Goal: Communication & Community: Answer question/provide support

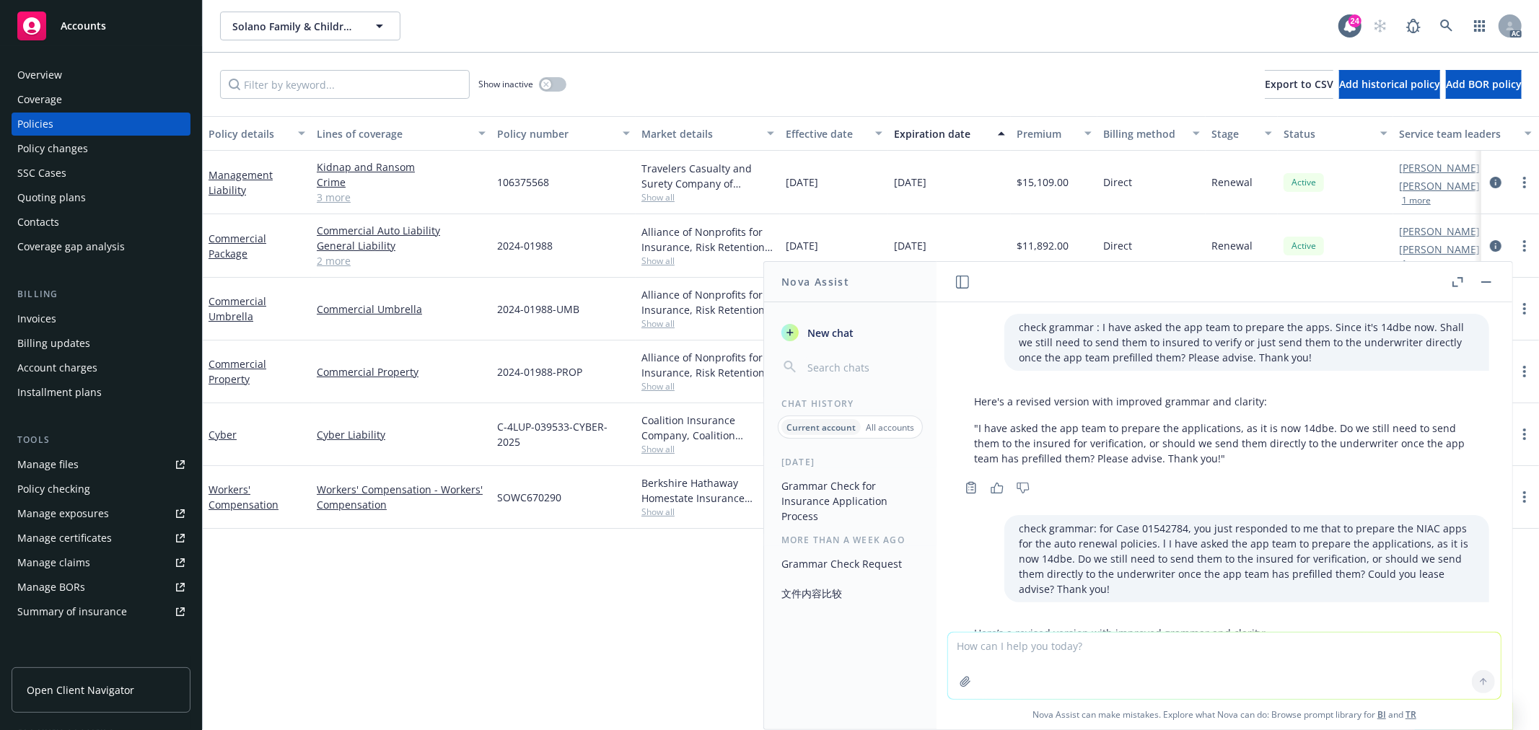
scroll to position [2919, 0]
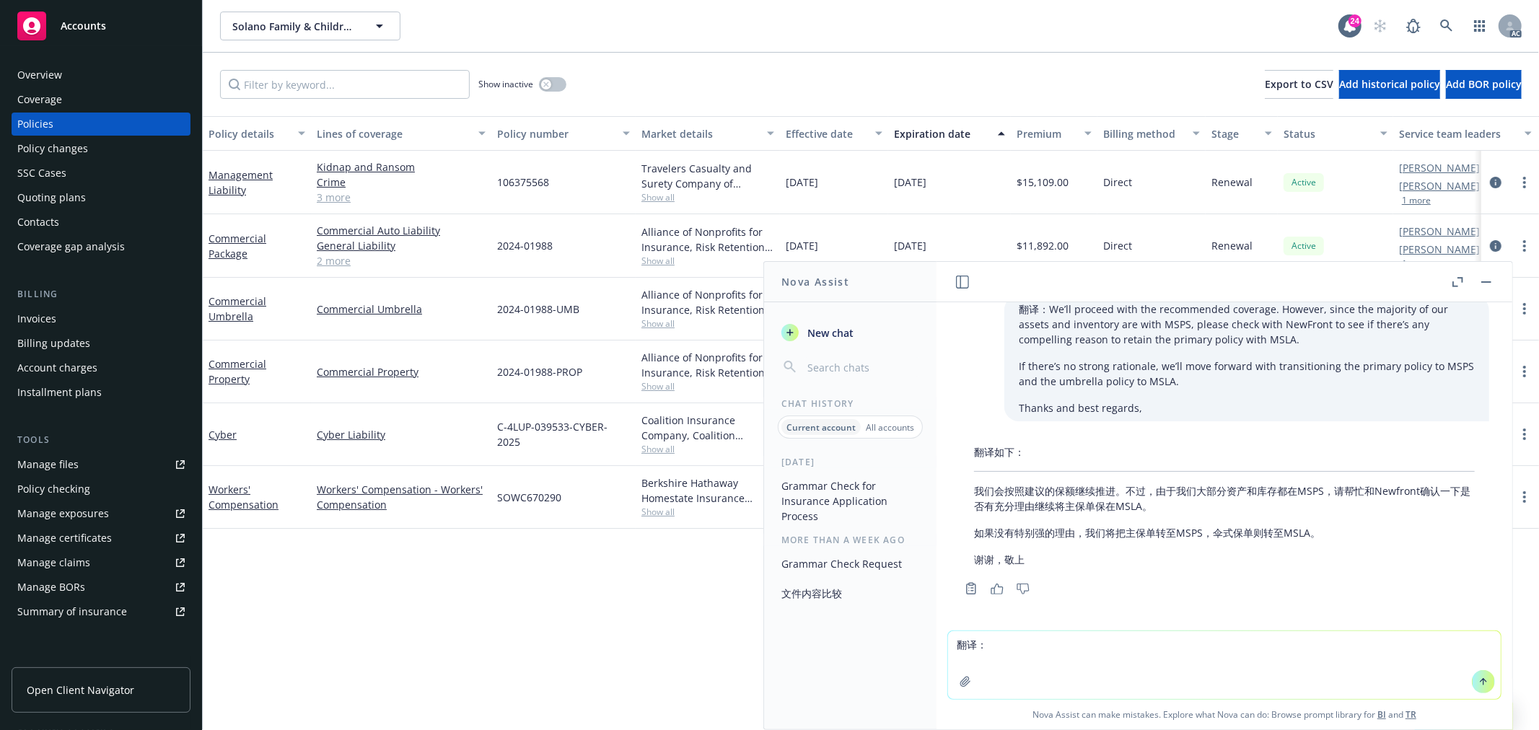
type textarea "翻译：I'd prefer not to guess at the Beazley VC sections as it's quite lengthy. I …"
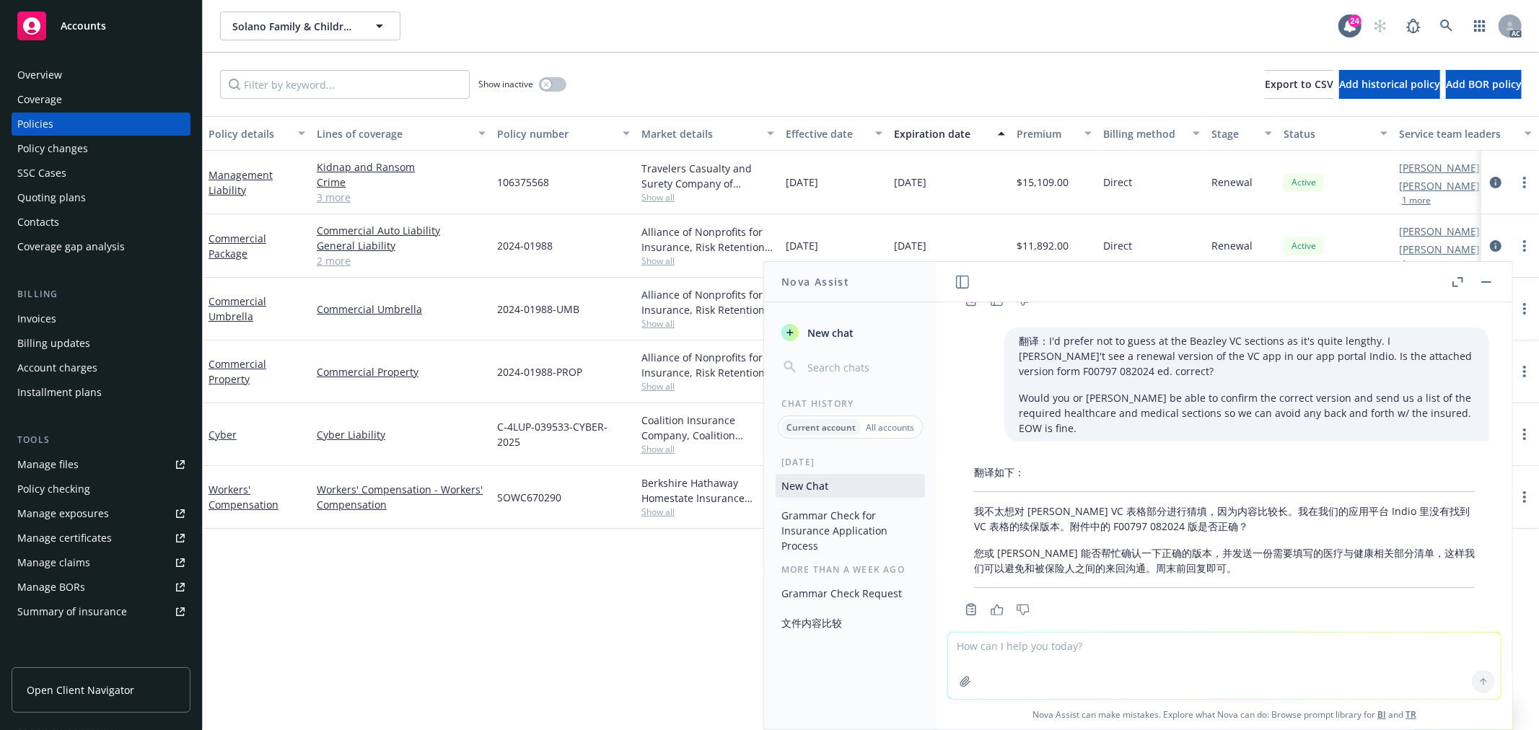
scroll to position [3214, 0]
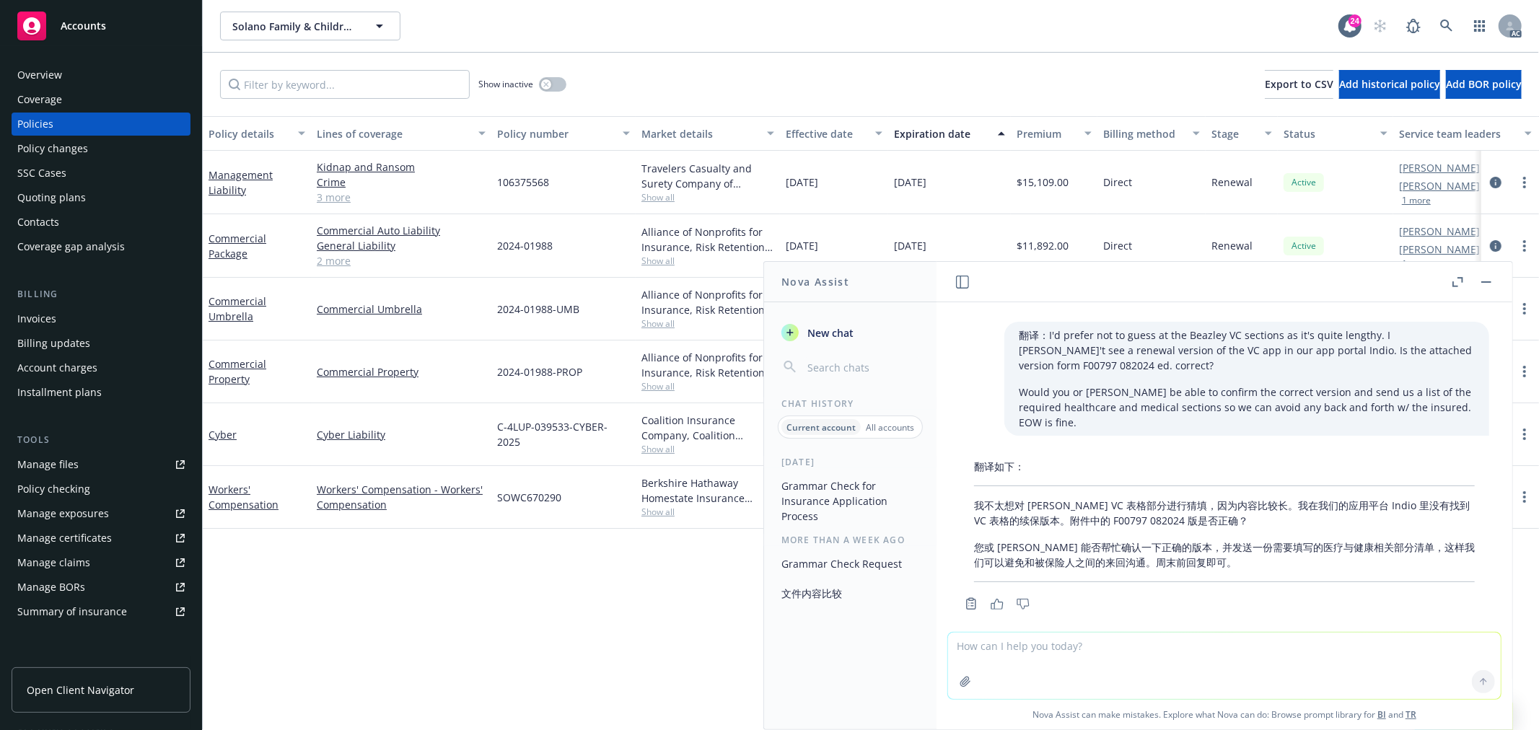
click at [1115, 665] on textarea at bounding box center [1224, 666] width 553 height 66
paste textarea "Adding Oath Account Manager [PERSON_NAME] on our team who is back from mat leav…"
type textarea "翻译：Adding Oath Account Manager [PERSON_NAME] on our team who is back from mat l…"
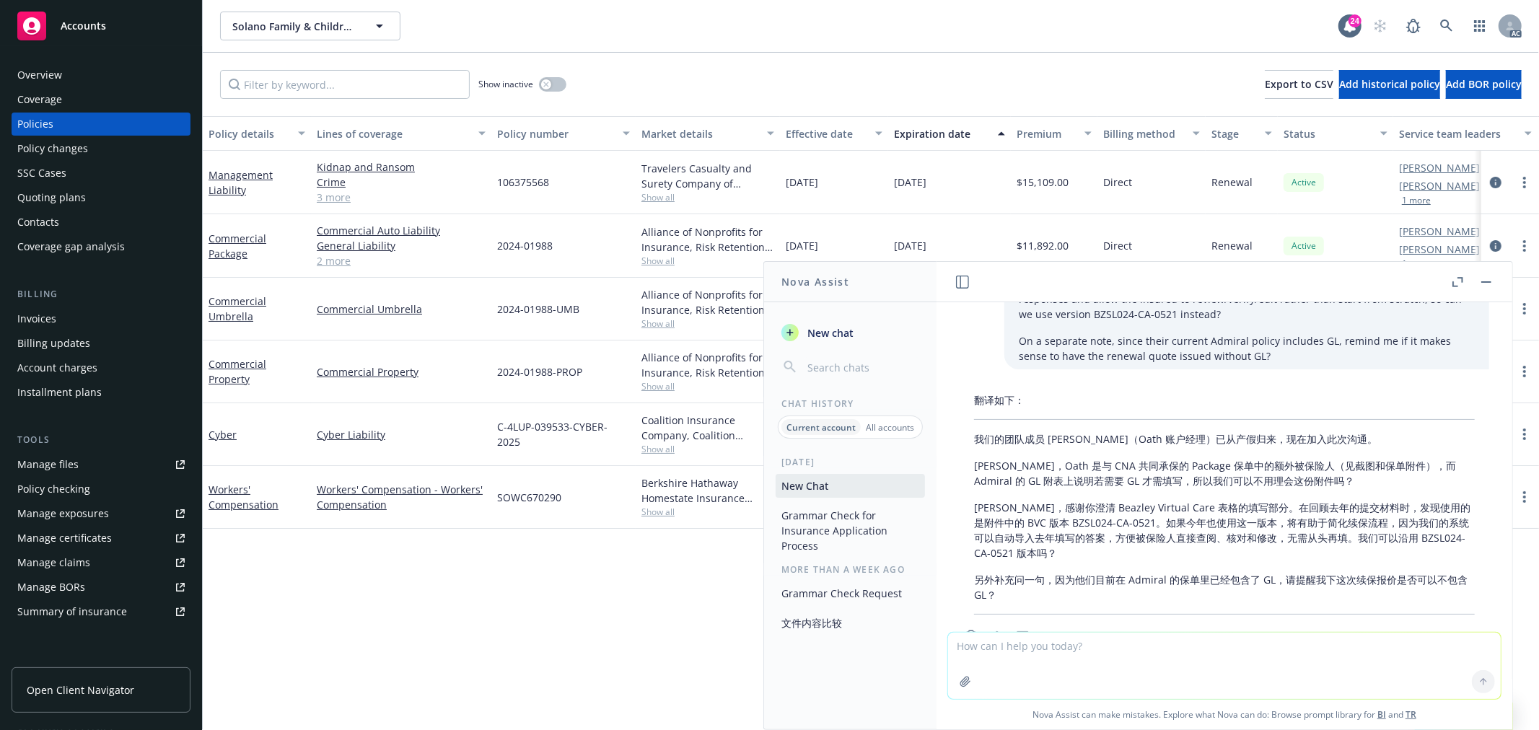
scroll to position [3720, 0]
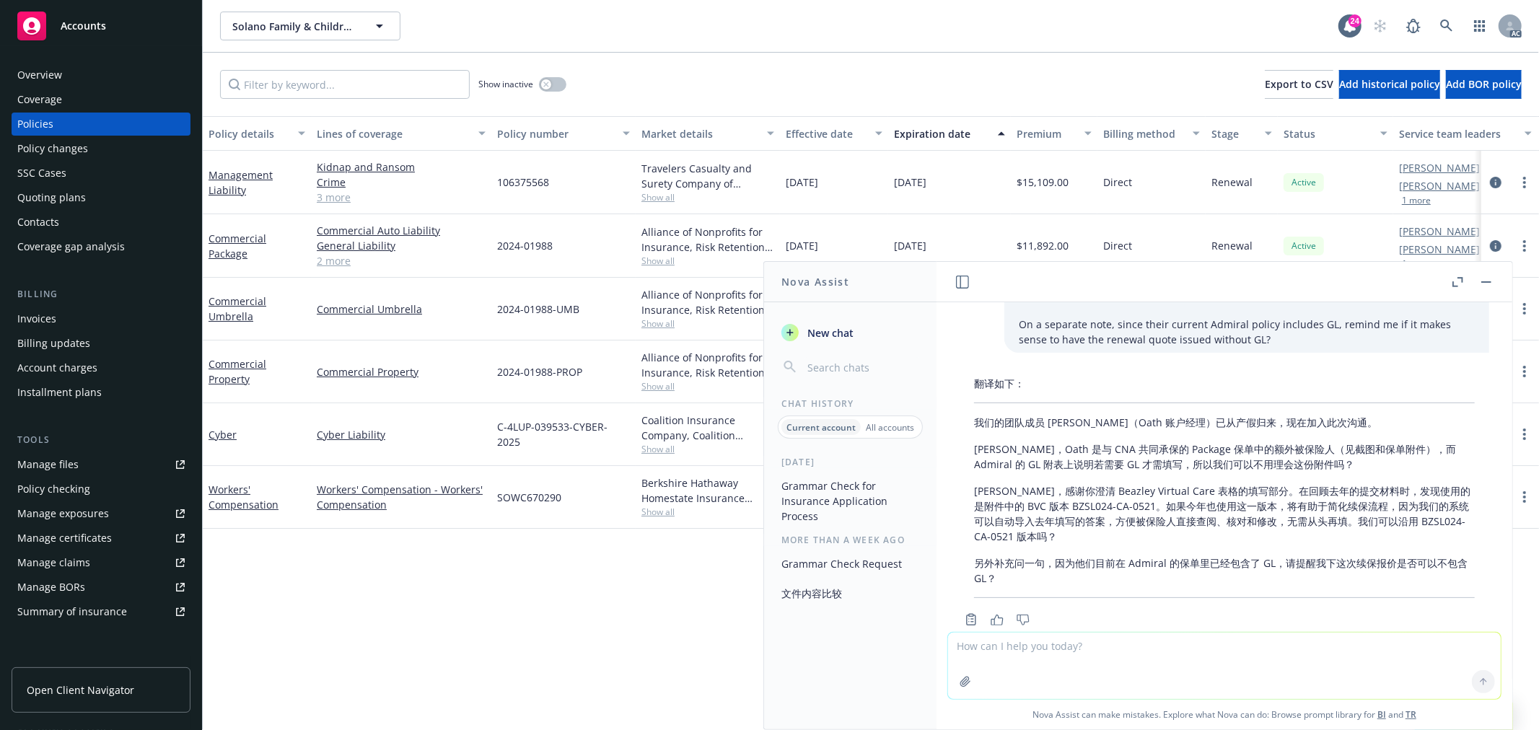
click at [1210, 674] on textarea at bounding box center [1224, 666] width 553 height 66
type textarea "draft 短信：抱歉我以为[DEMOGRAPHIC_DATA]中的文件都是给cyber renew的，我已经将management liability 相关…"
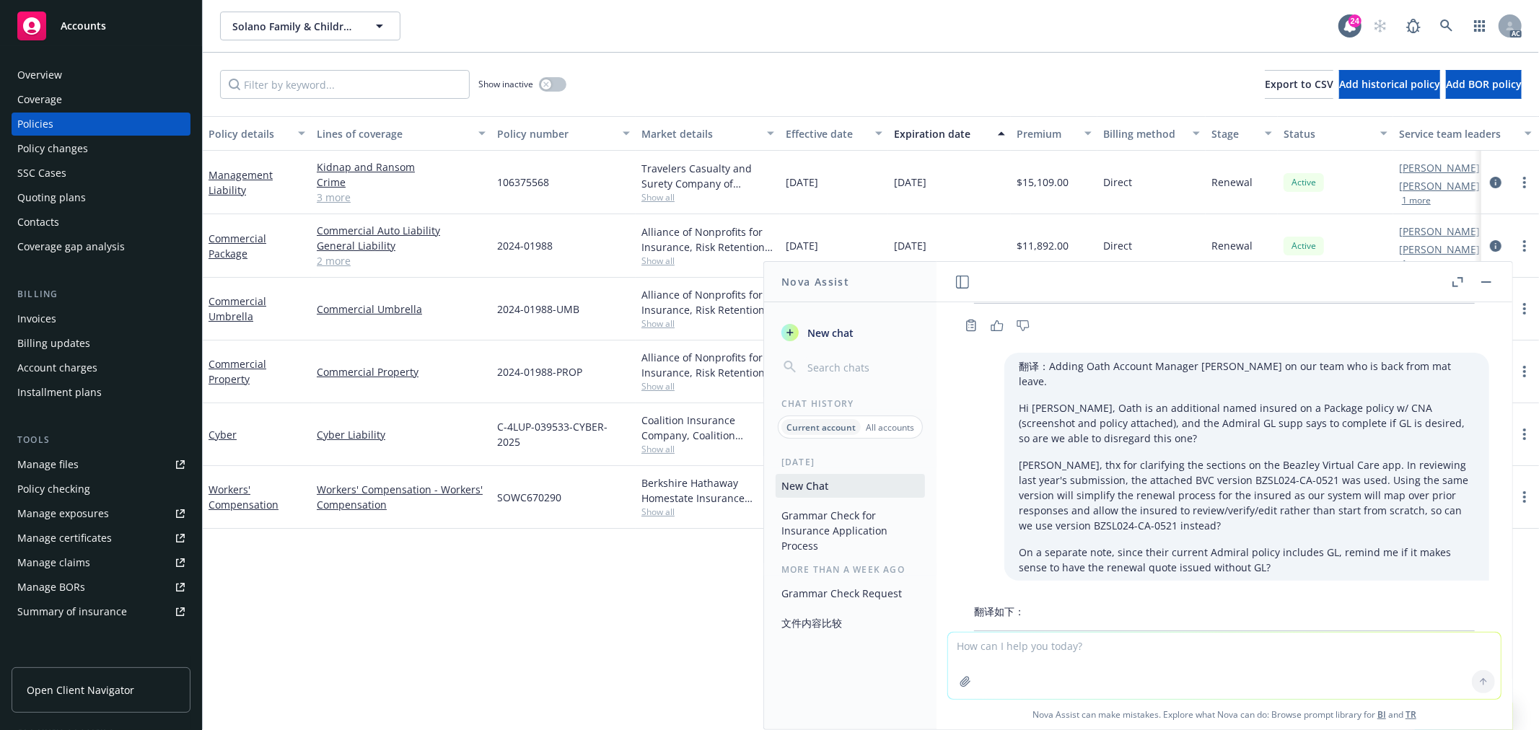
scroll to position [3892, 0]
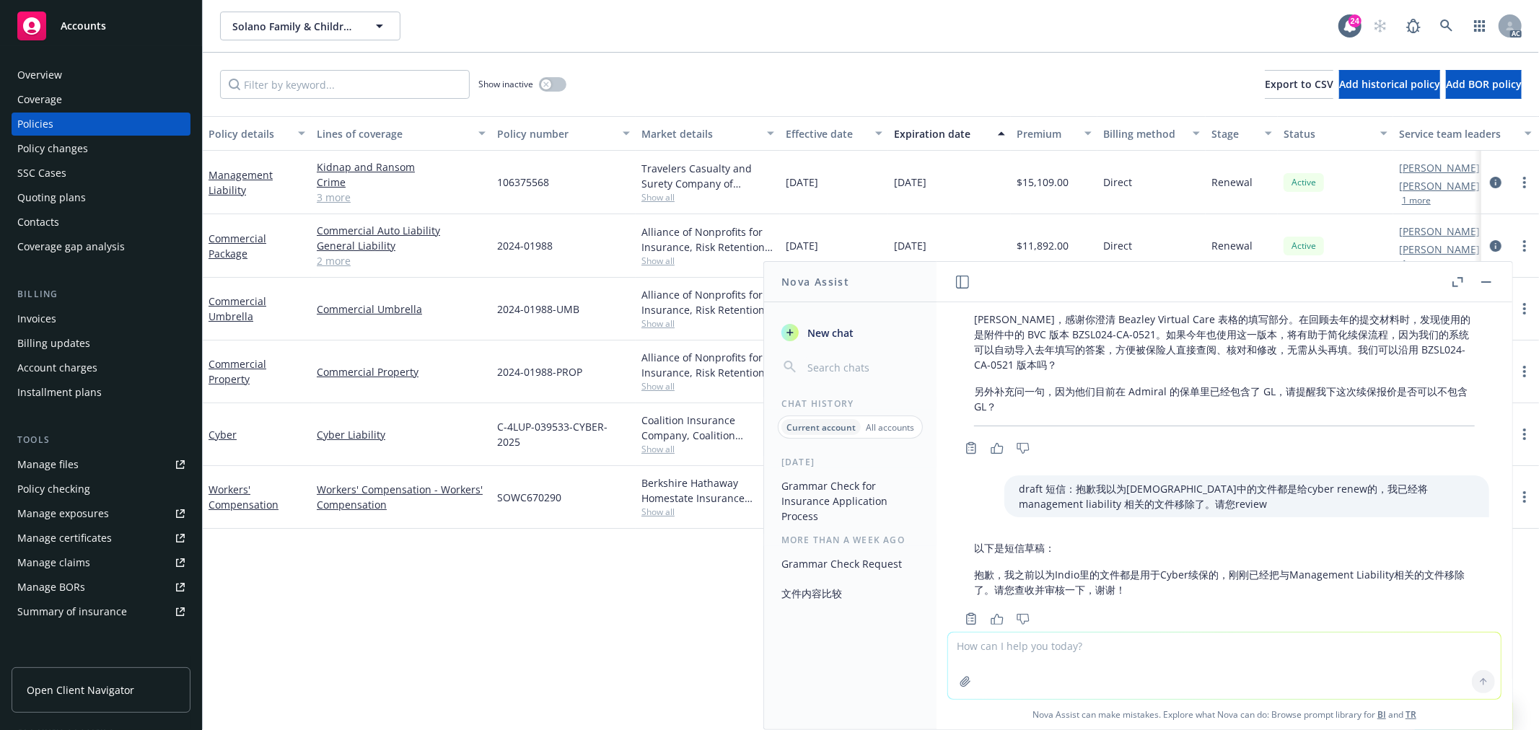
click at [1131, 646] on textarea at bounding box center [1224, 666] width 553 height 66
type textarea "英文的"
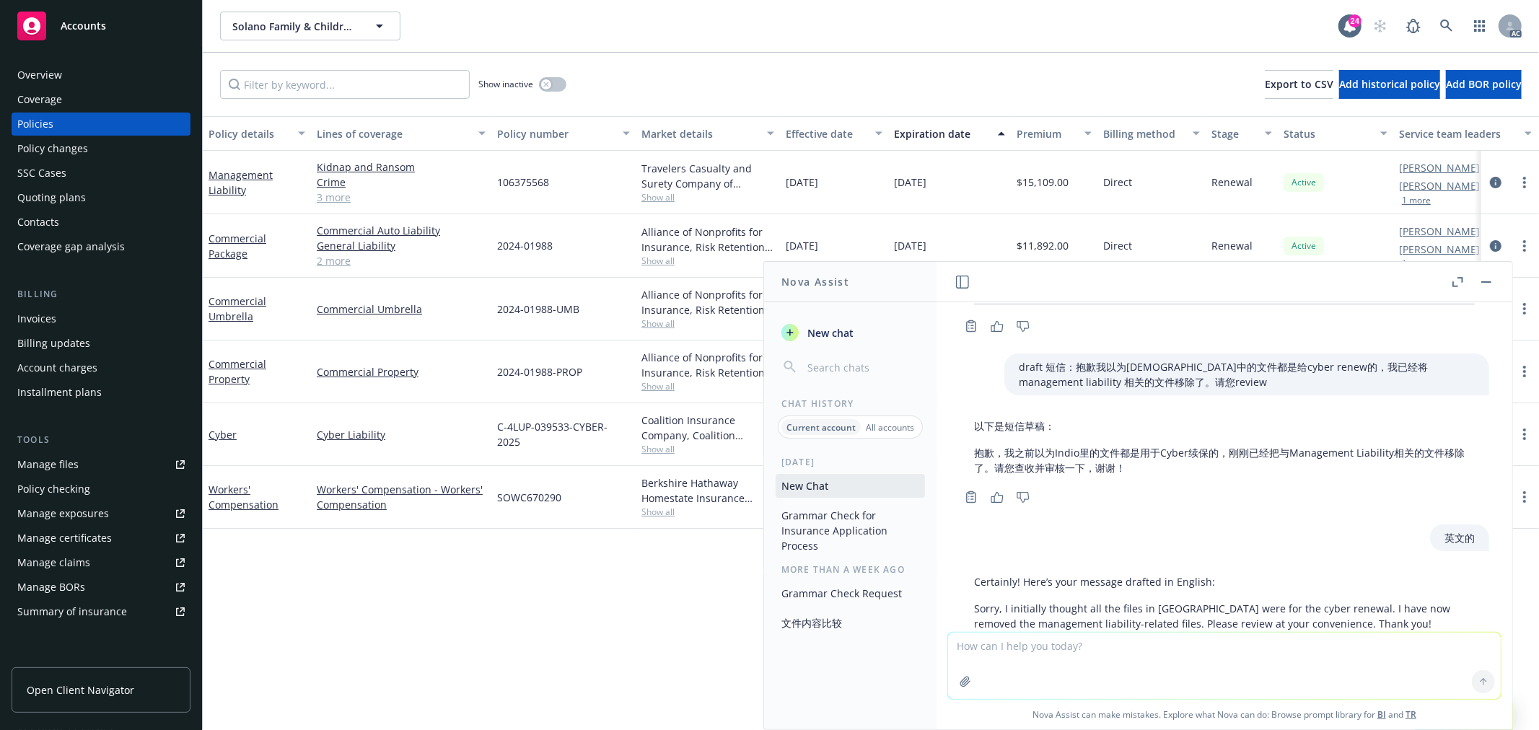
scroll to position [4048, 0]
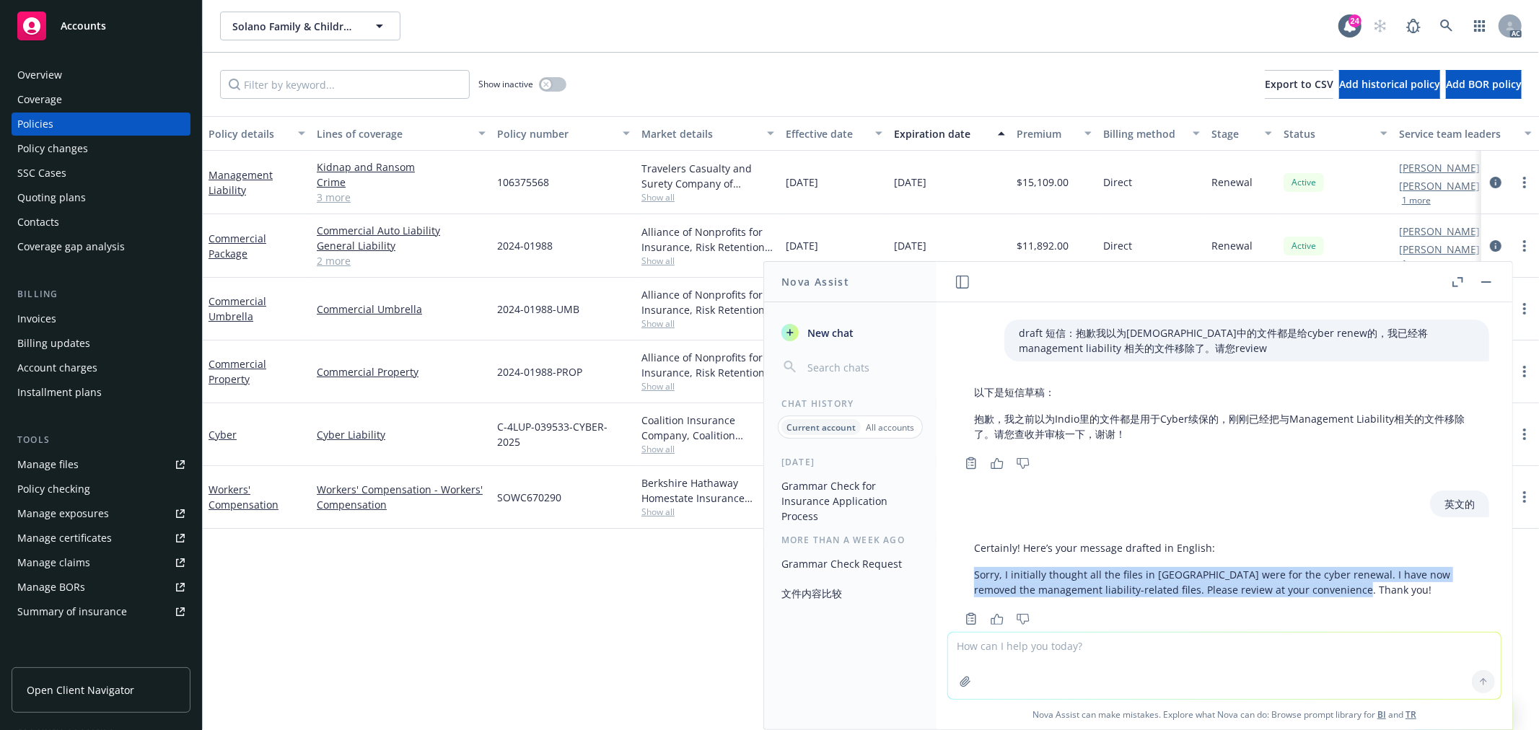
drag, startPoint x: 1357, startPoint y: 556, endPoint x: 893, endPoint y: 517, distance: 465.6
click at [957, 538] on div "Certainly! Here’s your message drafted in English: Sorry, I initially thought a…" at bounding box center [1224, 582] width 553 height 95
copy p "Sorry, I initially thought all the files in [GEOGRAPHIC_DATA] were for the cybe…"
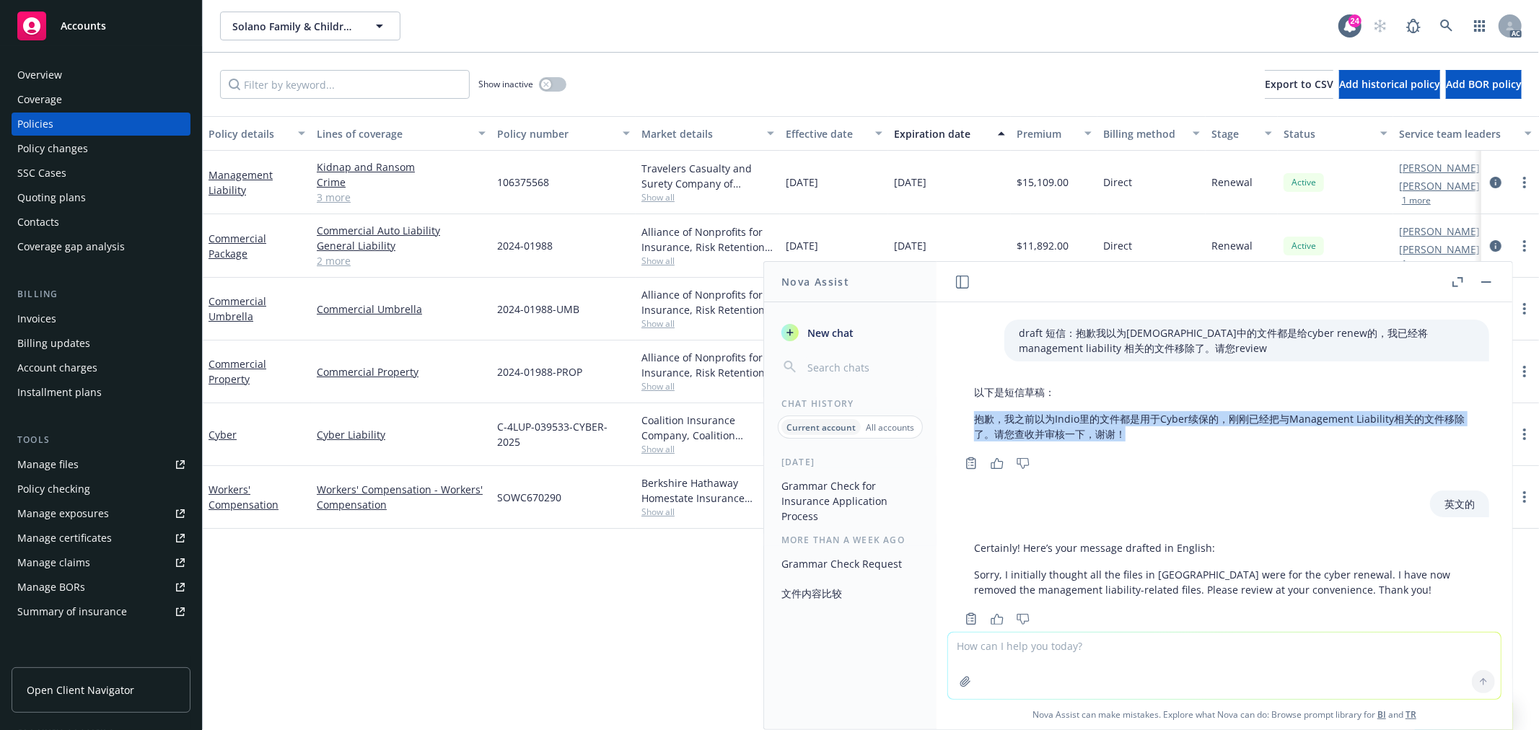
drag, startPoint x: 1145, startPoint y: 403, endPoint x: 973, endPoint y: 383, distance: 173.5
click at [973, 383] on div "以下是短信草稿： 抱歉，我之前以为[PERSON_NAME]的文件都是用于Cyber续保的，刚刚已经把与Management Liability相关的文件移除…" at bounding box center [1225, 413] width 530 height 69
copy p "抱歉，我之前以为Indio里的文件都是用于Cyber续保的，刚刚已经把与Management Liability相关的文件移除了。请您查收并审核一下，谢谢！"
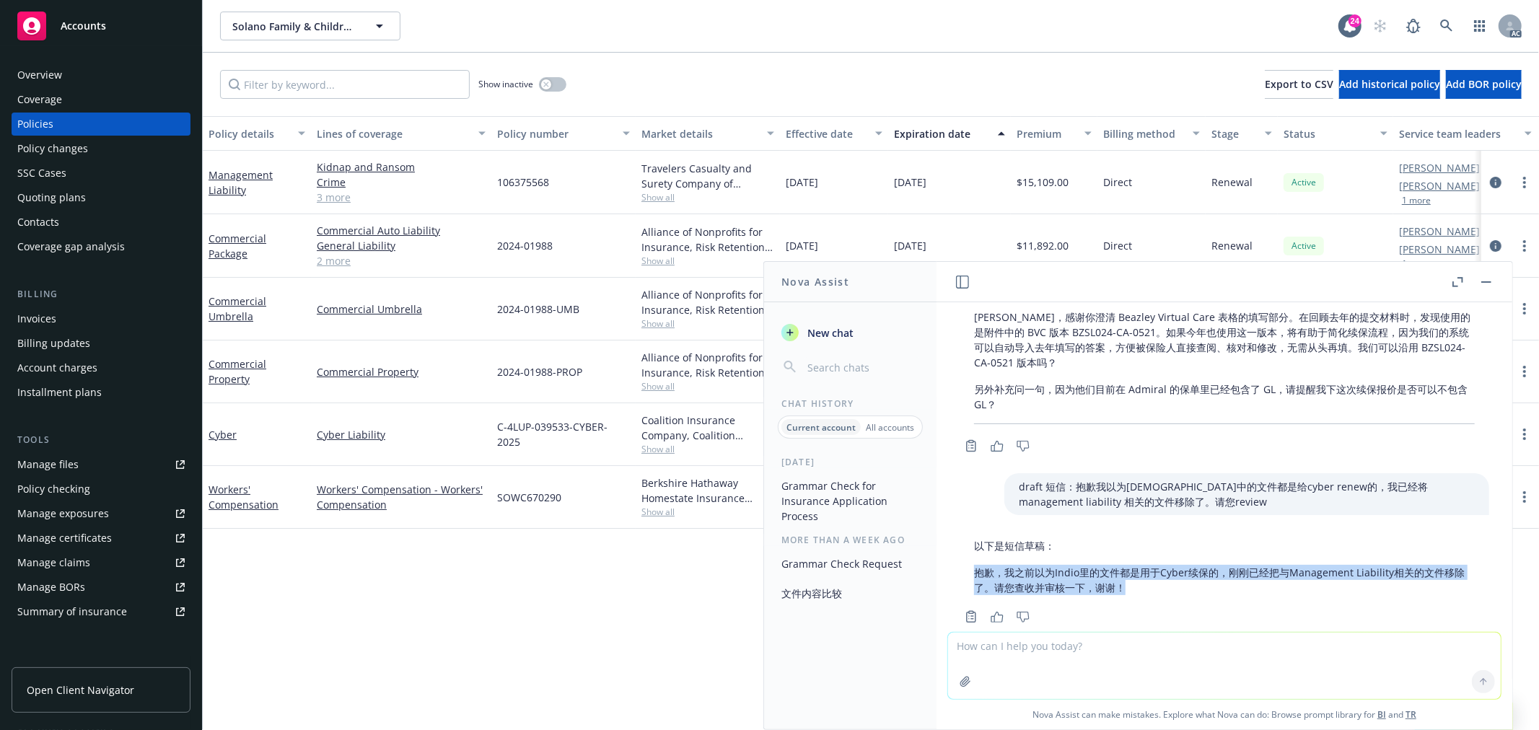
scroll to position [3887, 0]
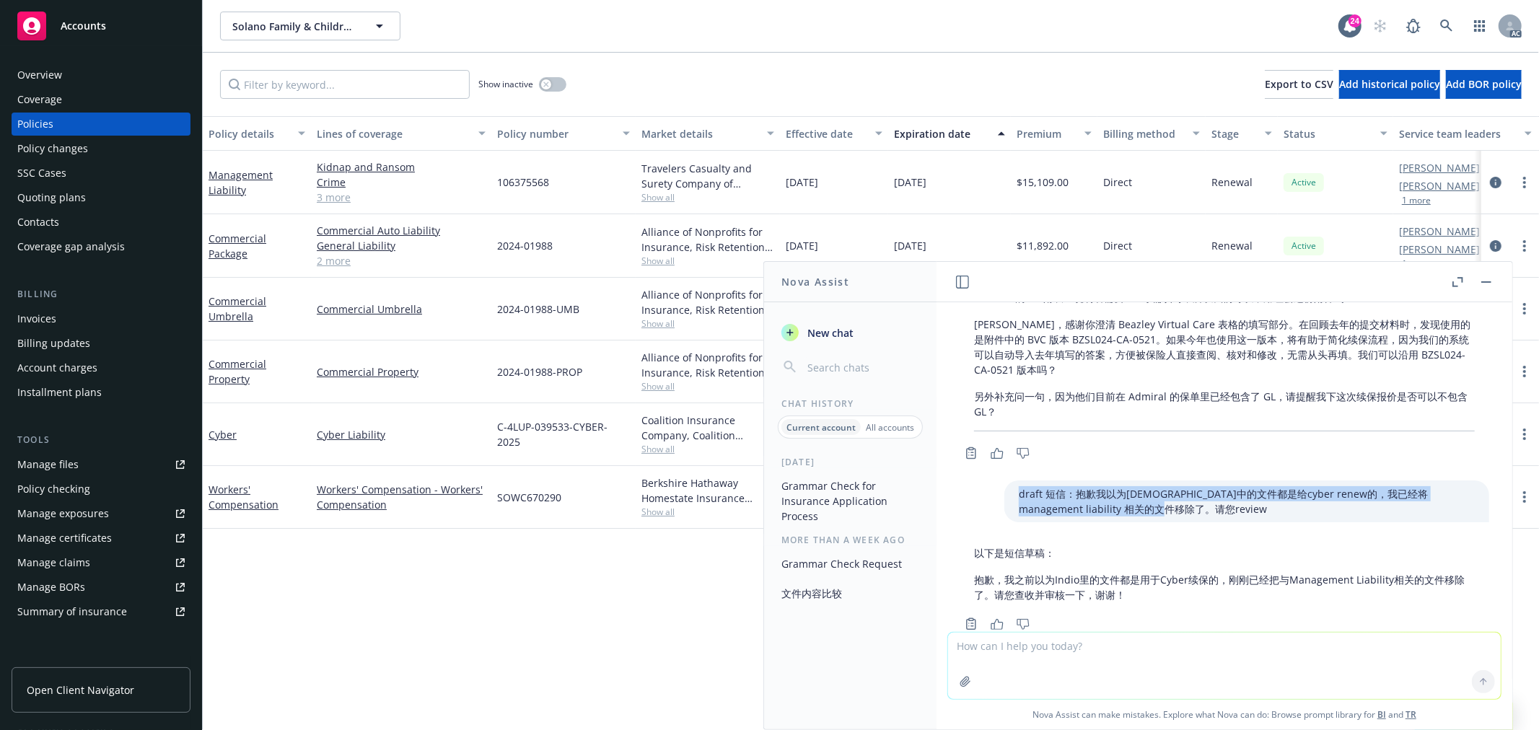
drag, startPoint x: 1116, startPoint y: 476, endPoint x: 968, endPoint y: 455, distance: 149.5
click at [968, 481] on div "draft 短信：抱歉我以为[DEMOGRAPHIC_DATA]中的文件都是给cyber renew的，我已经将management liability 相关…" at bounding box center [1224, 502] width 553 height 42
copy p "draft 短信：抱歉我以为[DEMOGRAPHIC_DATA]中的文件都是给cyber renew的，我已经将management liability 相关…"
click at [1017, 637] on textarea at bounding box center [1224, 666] width 553 height 66
paste textarea "draft 短信：抱歉我以为[DEMOGRAPHIC_DATA]中的文件都是给cyber renew的，我已经将management liability 相关…"
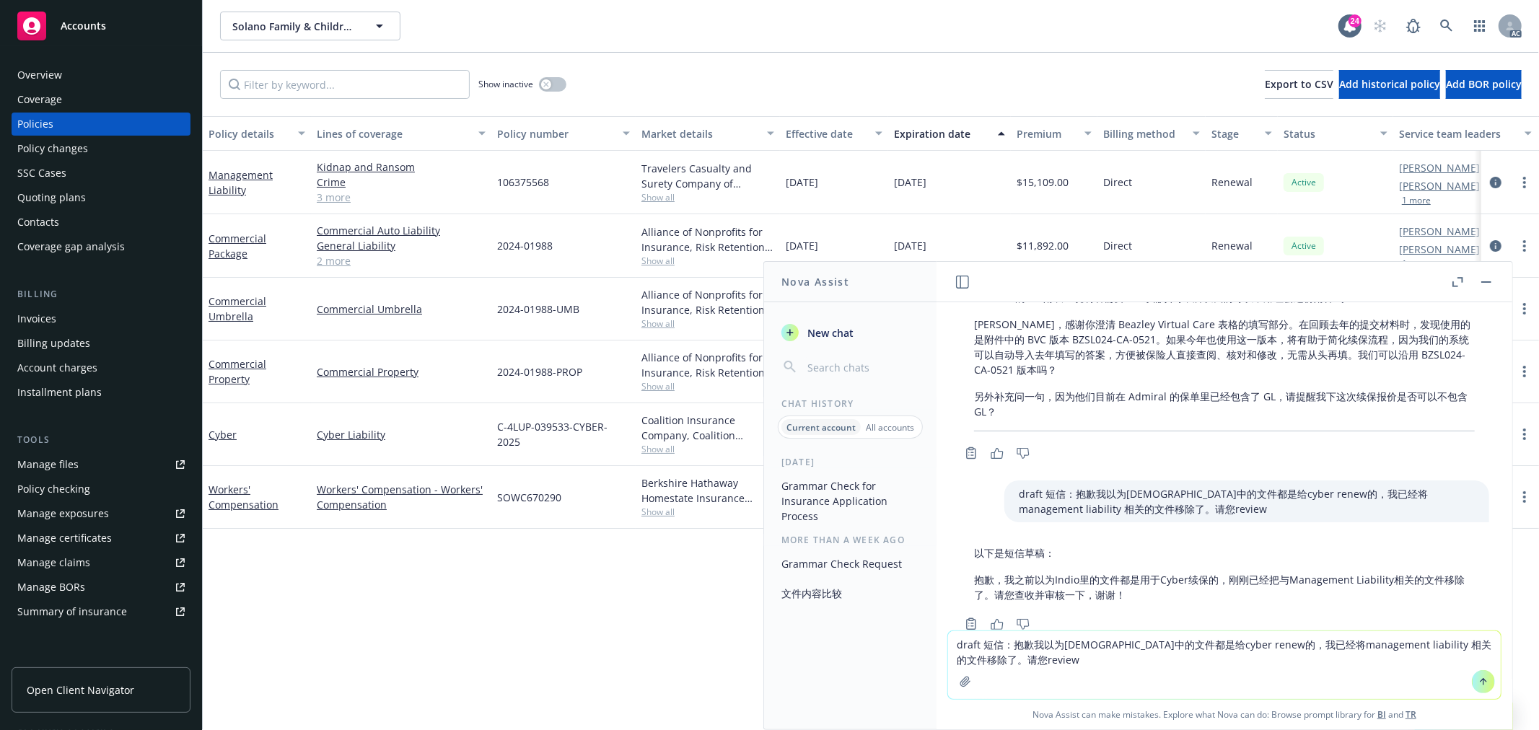
click at [976, 642] on textarea "draft 短信：抱歉我以为[DEMOGRAPHIC_DATA]中的文件都是给cyber renew的，我已经将management liability 相关…" at bounding box center [1224, 665] width 553 height 68
click at [1078, 655] on textarea "draft 英文短信：抱歉我以为[DEMOGRAPHIC_DATA]中的文件都是给cyber renew的，我已经将management liability …" at bounding box center [1224, 665] width 553 height 68
type textarea "draft 英文短信：抱歉我以为[DEMOGRAPHIC_DATA]中的文件都是给cyber renew的，我已经将management liability …"
click at [1089, 661] on textarea "draft 英文短信：抱歉我以为[DEMOGRAPHIC_DATA]中的文件都是给cyber renew的，我已经将management liability …" at bounding box center [1224, 665] width 553 height 68
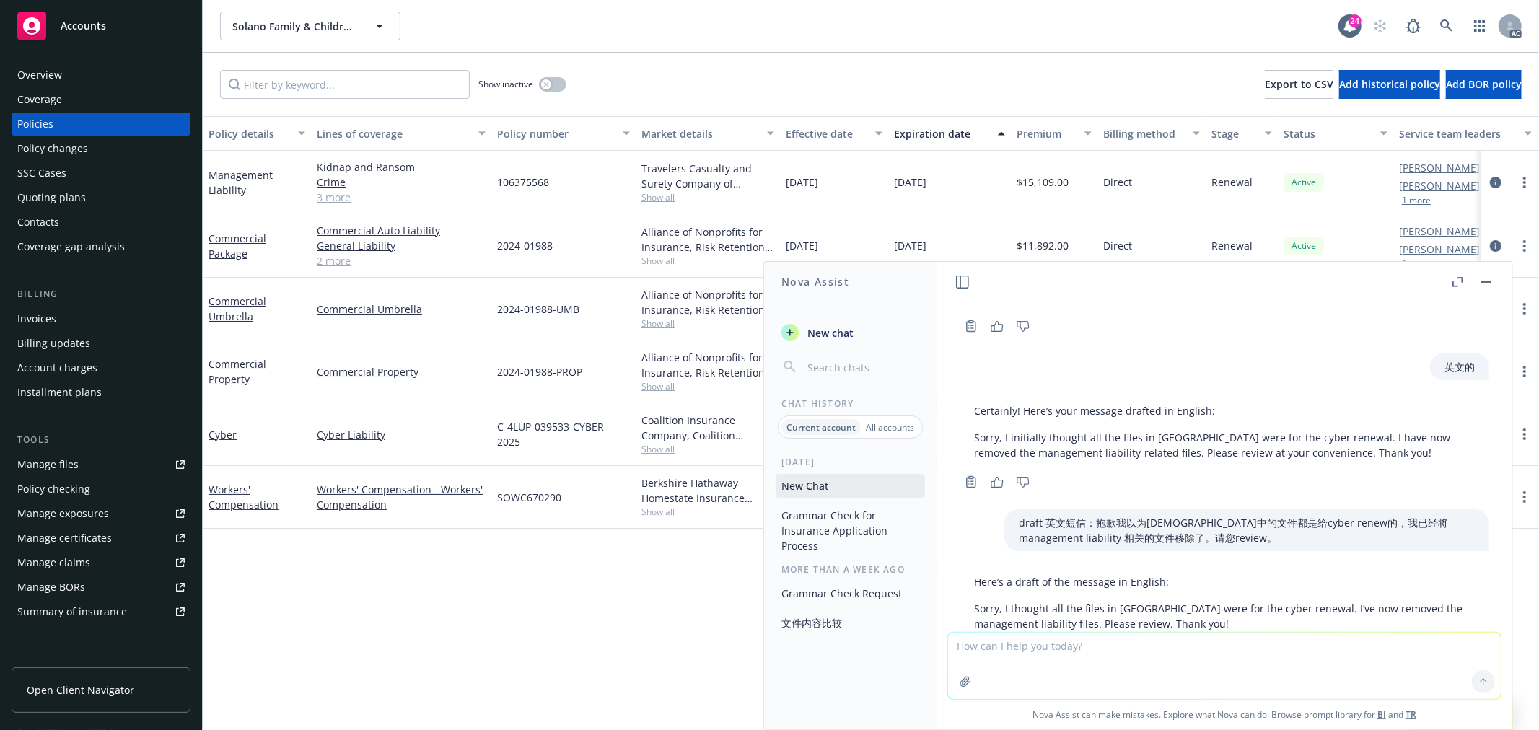
scroll to position [4218, 0]
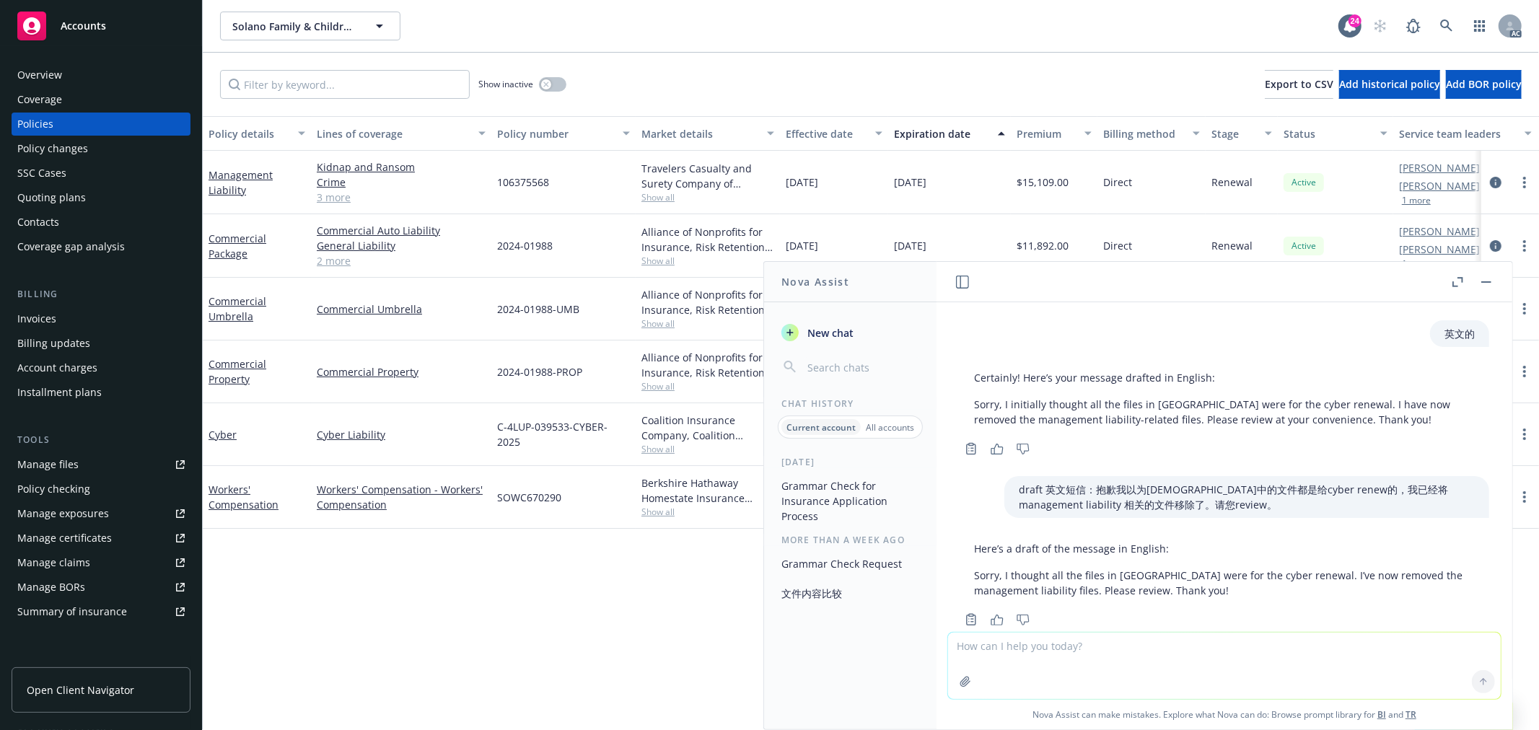
click at [1017, 643] on textarea at bounding box center [1224, 666] width 553 height 66
paste textarea "Updated Medical roster"
paste textarea "updated list of D's and O's"
paste textarea "most recent quarterly financials (P&L and Balance Sheet)"
paste textarea "Most recent cap table"
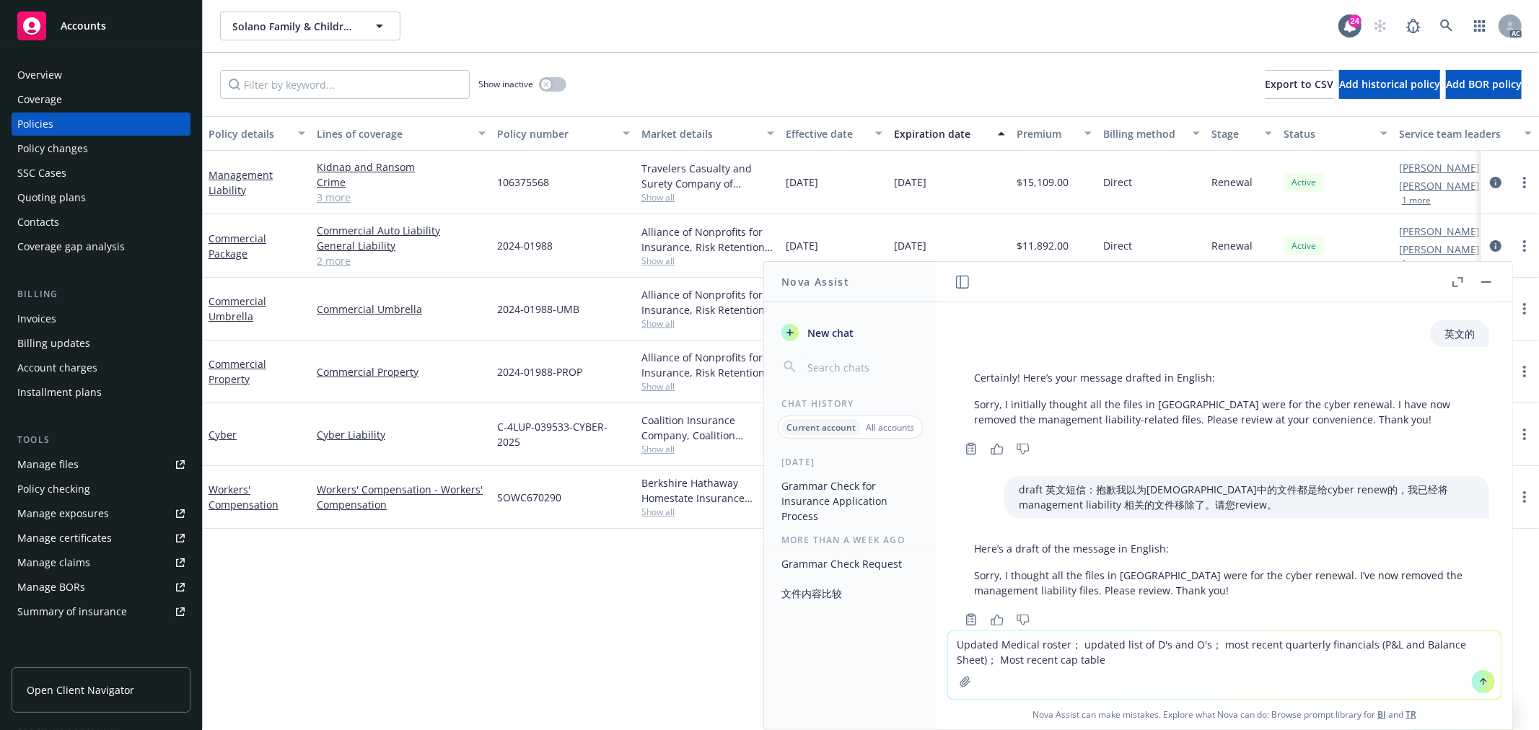
click at [1145, 664] on textarea "Updated Medical roster； updated list of D's and O's； most recent quarterly fina…" at bounding box center [1224, 665] width 553 height 68
paste textarea "most recent comprehensive org chart of all related subs/entities"
click at [1412, 645] on textarea "Updated Medical roster； updated list of D's and O's； most recent quarterly fina…" at bounding box center [1224, 659] width 553 height 82
paste textarea "Please confirm the Insured and/or their third party processor are PCI Compliant."
type textarea "Updated Medical roster； updated list of D's and O's； most recent quarterly fina…"
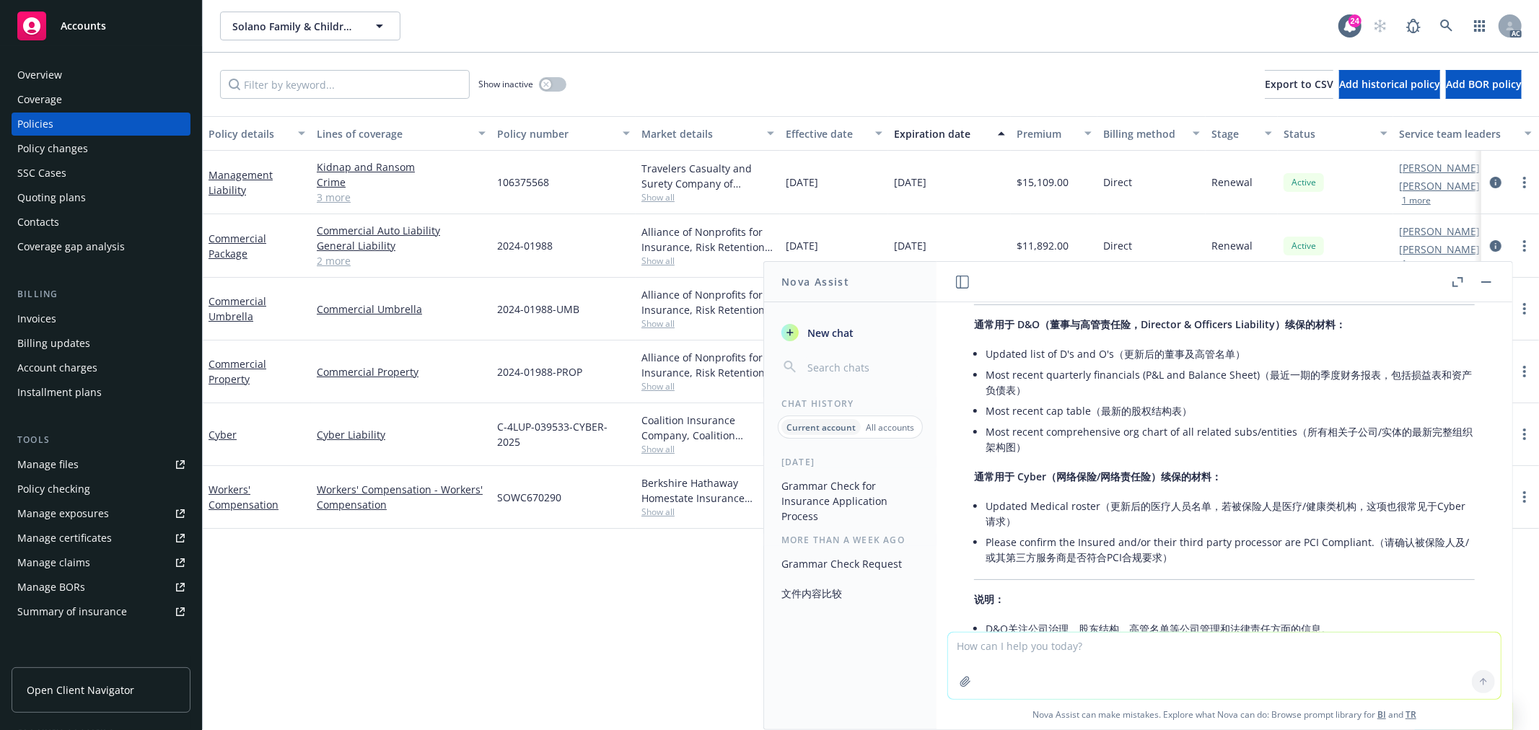
scroll to position [4706, 0]
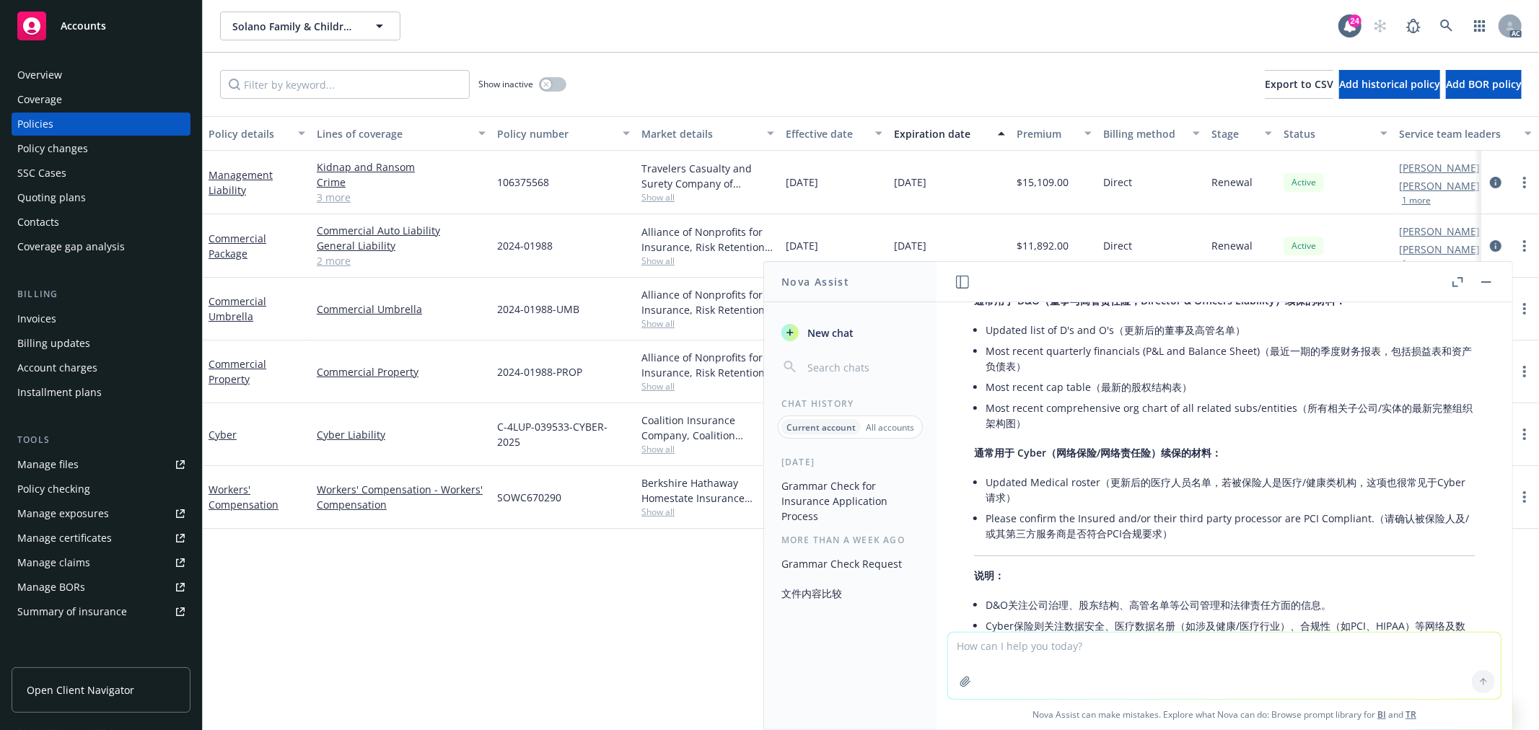
click at [996, 651] on textarea at bounding box center [1224, 666] width 553 height 66
paste textarea "Oath Surgical Inc"
type textarea "Oath Surgical Inc 是医疗健康类机构妈"
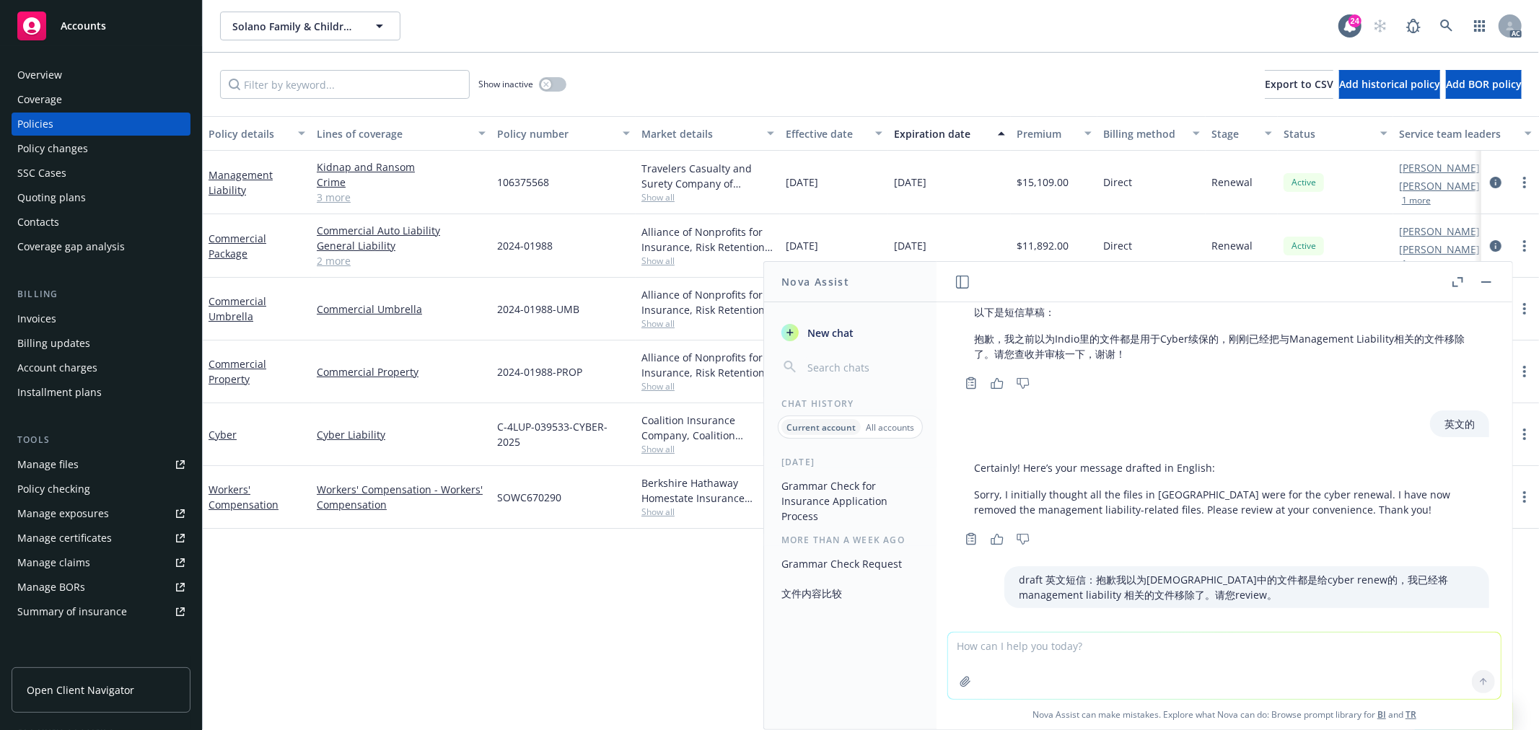
scroll to position [4156, 0]
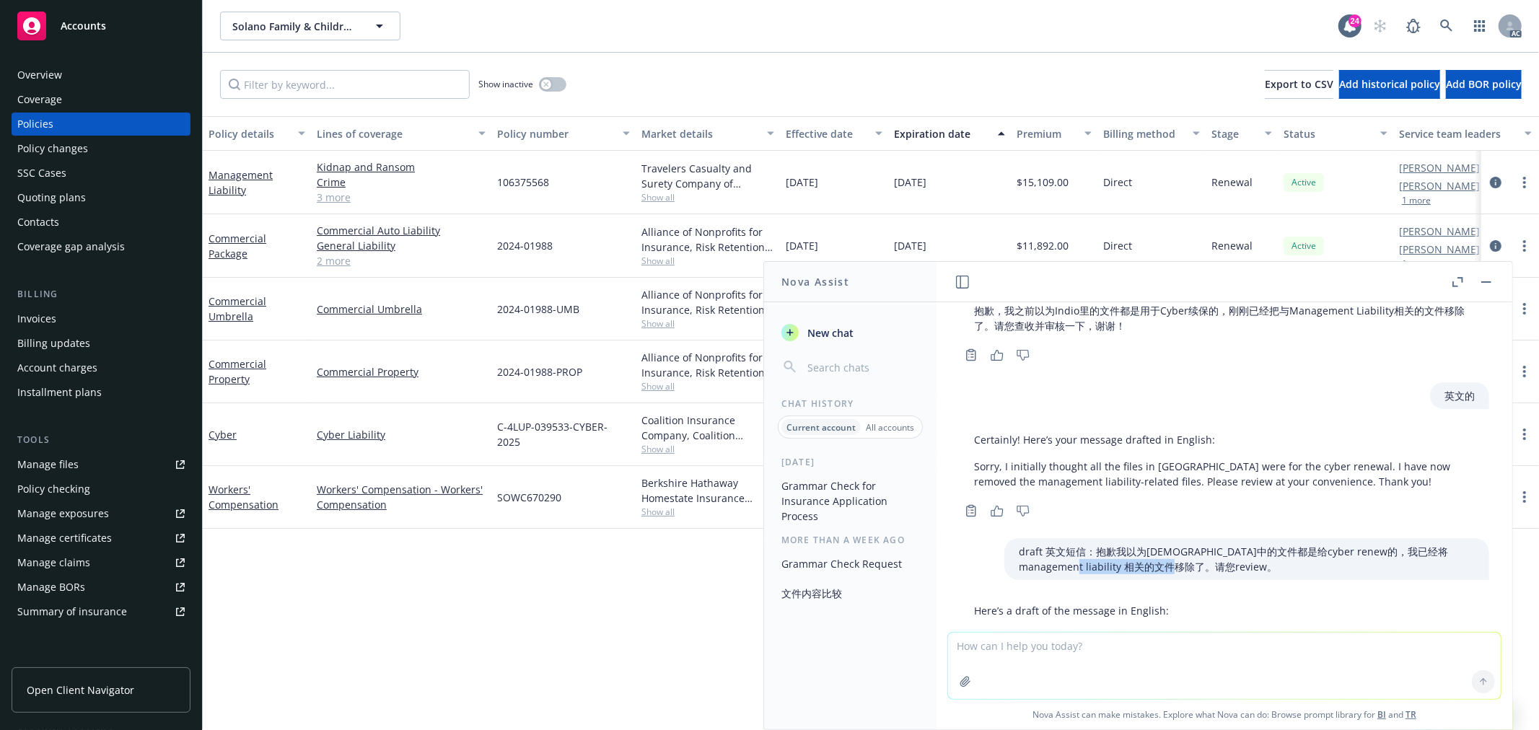
drag, startPoint x: 1143, startPoint y: 539, endPoint x: 991, endPoint y: 530, distance: 152.5
click at [1004, 538] on div "draft 英文短信：抱歉我以为[DEMOGRAPHIC_DATA]中的文件都是给cyber renew的，我已经将management liability …" at bounding box center [1246, 559] width 485 height 42
copy p "draft 英文短信：抱歉我以为[DEMOGRAPHIC_DATA]中的文件都是给cyber renew的，我已经将management liability …"
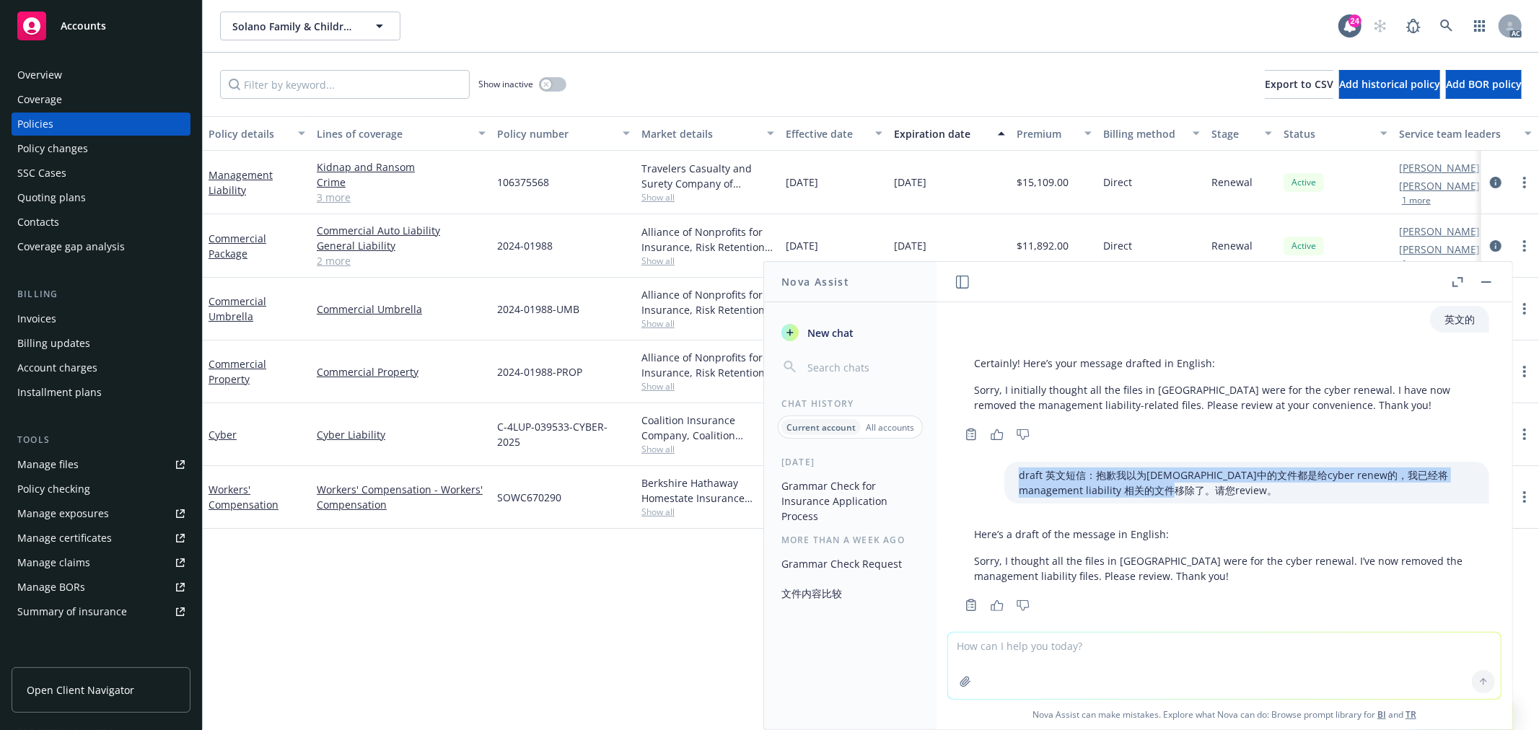
scroll to position [4316, 0]
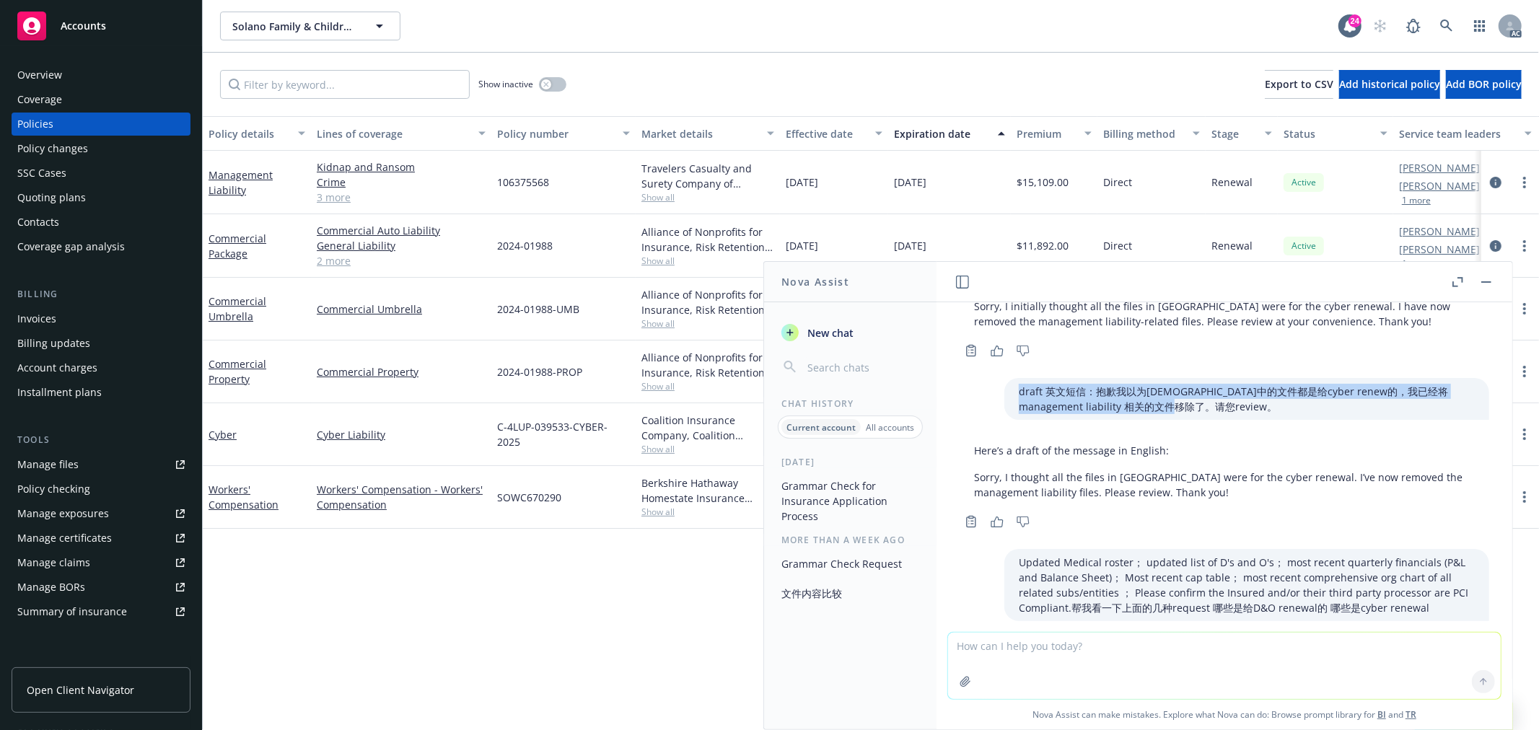
click at [1054, 657] on textarea at bounding box center [1224, 666] width 553 height 66
paste textarea "draft 英文短信：抱歉我以为[DEMOGRAPHIC_DATA]中的文件都是给cyber renew的，我已经将management liability …"
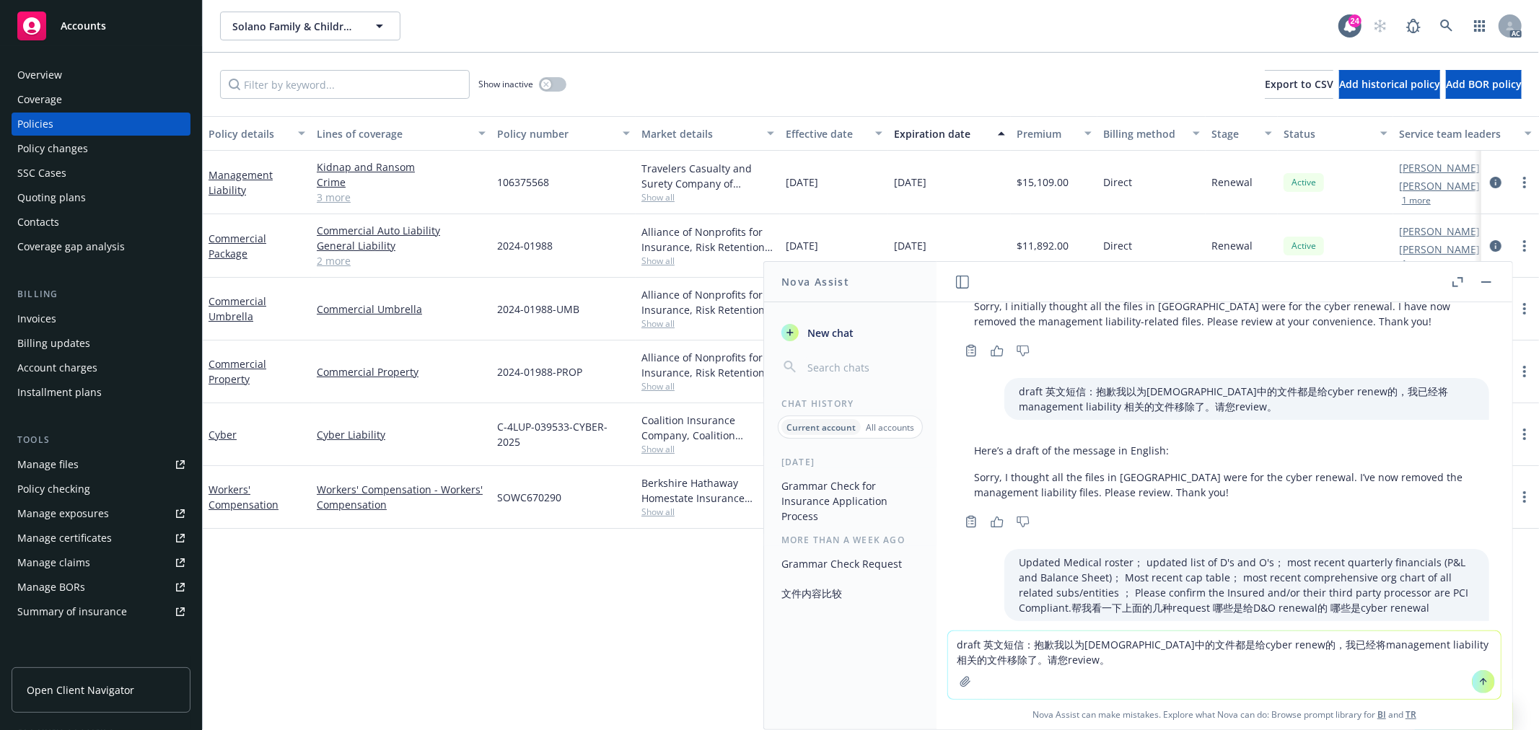
drag, startPoint x: 1245, startPoint y: 646, endPoint x: 1050, endPoint y: 646, distance: 194.8
click at [1050, 646] on textarea "draft 英文短信：抱歉我以为[DEMOGRAPHIC_DATA]中的文件都是给cyber renew的，我已经将management liability …" at bounding box center [1224, 665] width 553 height 68
click at [1071, 662] on textarea "draft 英文短信：抱歉！应该是只提交cyber 的submission，我已经将management liability 相关的文件移除了。请您revie…" at bounding box center [1224, 665] width 553 height 68
drag, startPoint x: 1105, startPoint y: 527, endPoint x: 974, endPoint y: 527, distance: 131.3
click at [974, 549] on div "Updated Medical roster； updated list of D's and O's； most recent quarterly fina…" at bounding box center [1224, 585] width 553 height 72
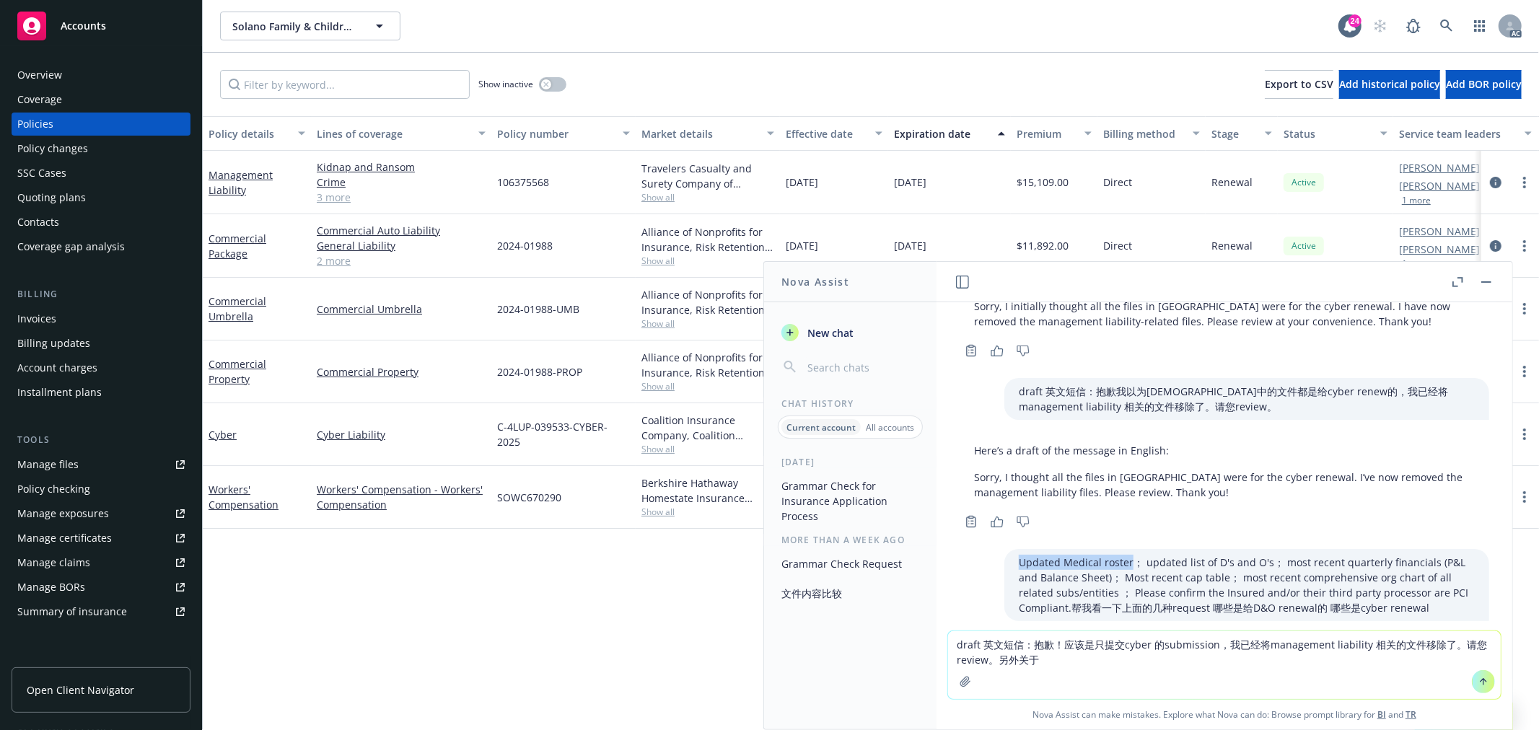
copy p "Updated Medical roster"
click at [1072, 660] on textarea "draft 英文短信：抱歉！应该是只提交cyber 的submission，我已经将management liability 相关的文件移除了。请您revie…" at bounding box center [1224, 665] width 553 height 68
paste textarea "Updated Medical roster"
click at [1032, 657] on textarea "draft 英文短信：抱歉！应该是只提交cyber 的submission，我已经将management liability 相关的文件移除了。请您revie…" at bounding box center [1224, 665] width 553 height 68
click at [1014, 644] on textarea "draft 英文短信：抱歉！应该是只提交cyber 的submission，我已经将management liability 相关的文件移除了。请您revie…" at bounding box center [1224, 665] width 553 height 68
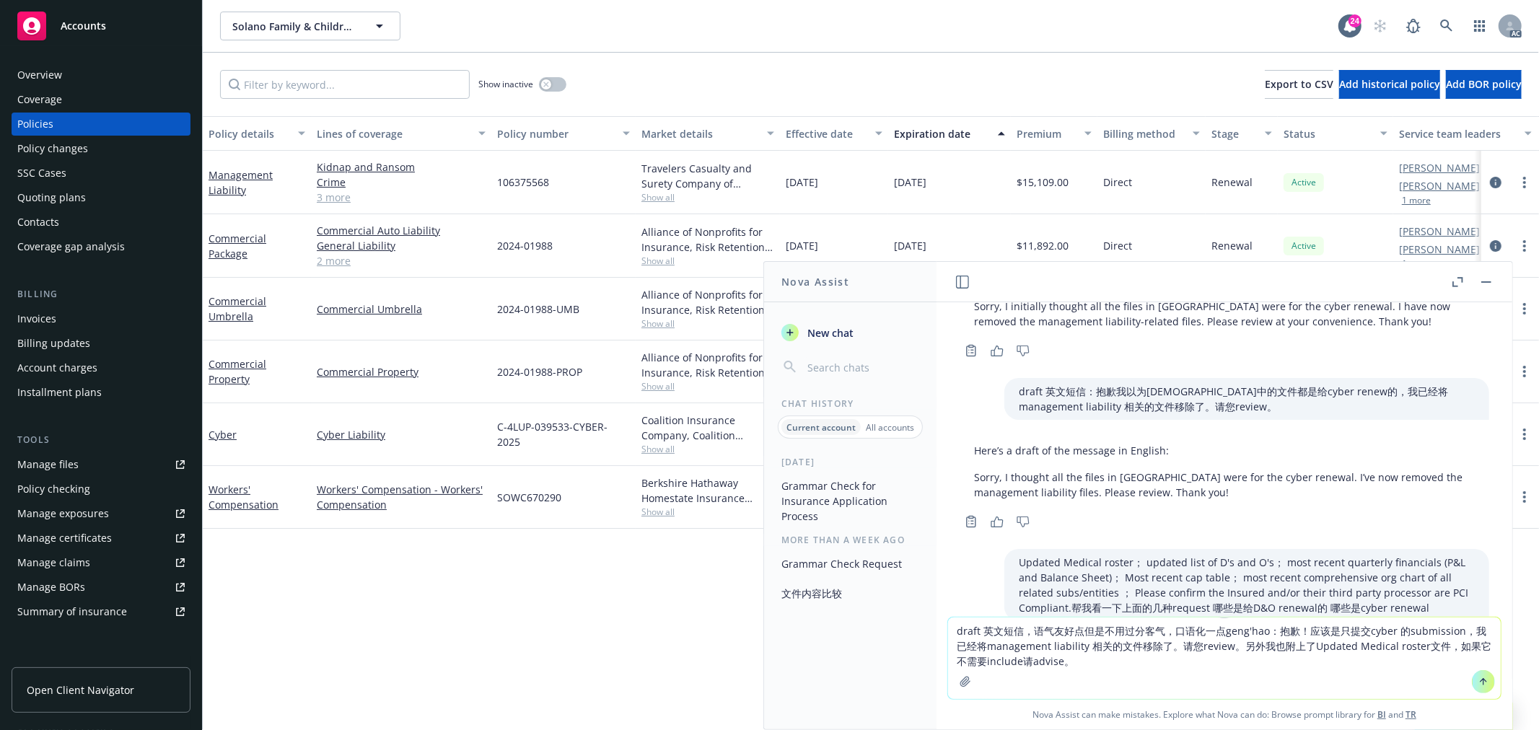
type textarea "draft 英文短信，语气友好点但是不用过分客气，口语化一点更好：抱歉！应该是只提交cyber 的submission，我已经将management liab…"
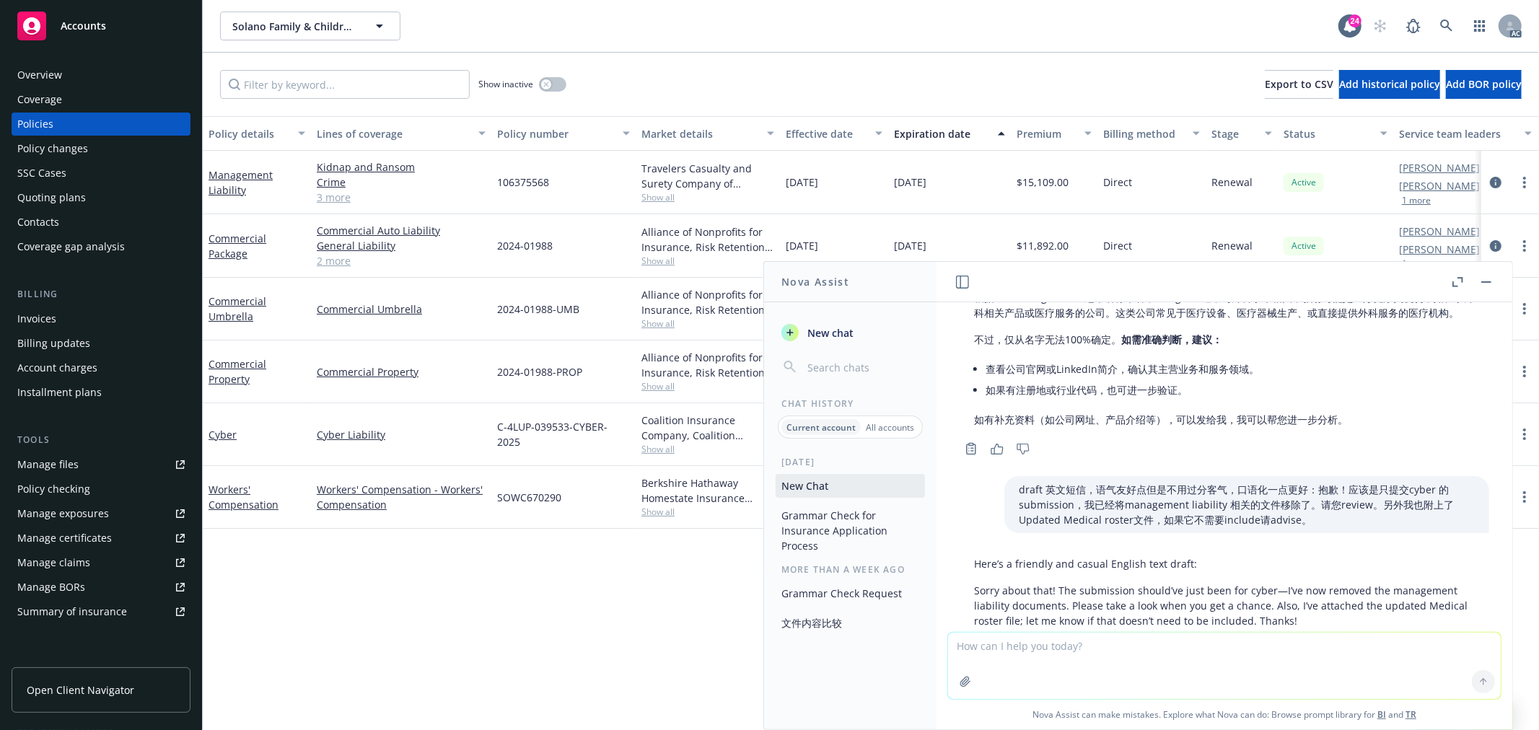
scroll to position [5239, 0]
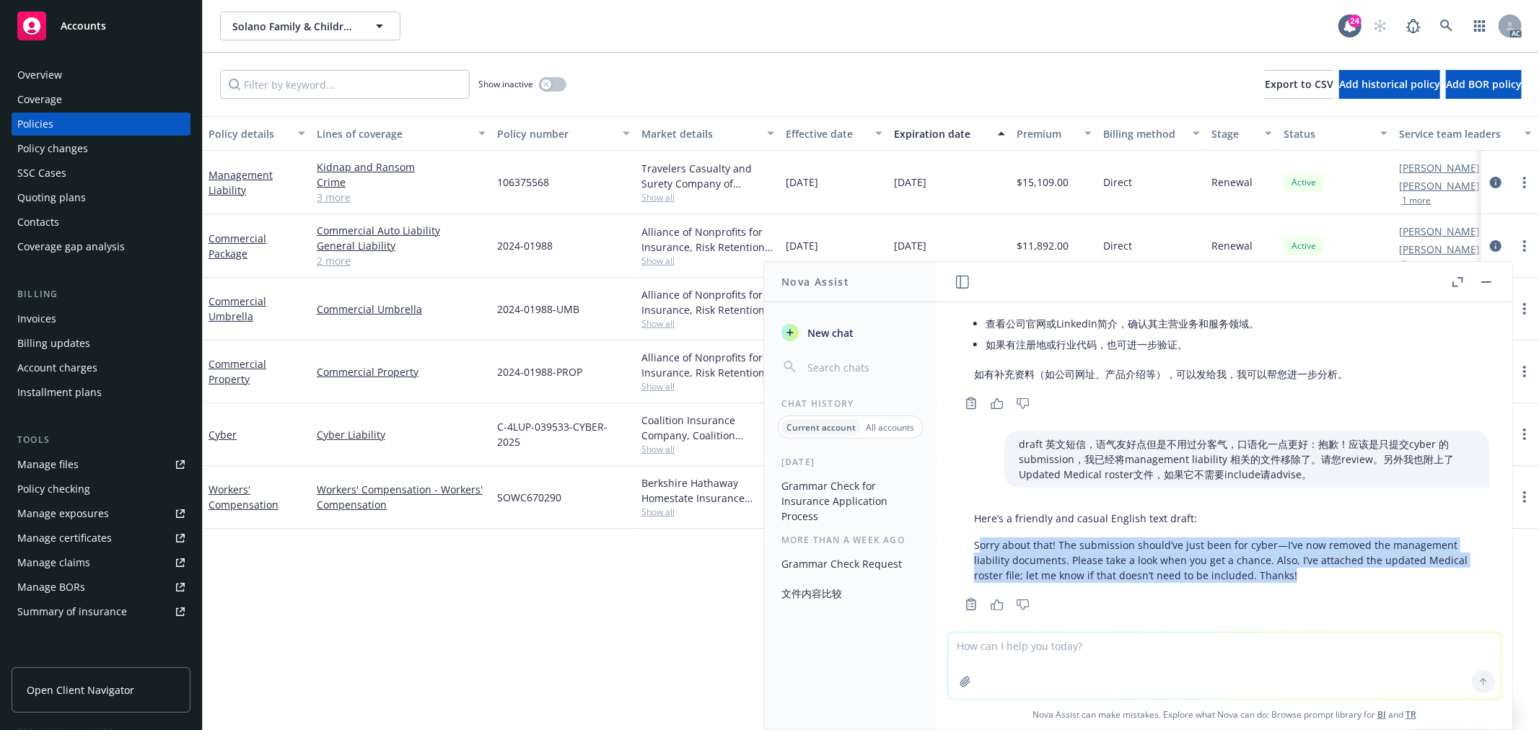
drag, startPoint x: 1289, startPoint y: 557, endPoint x: 980, endPoint y: 528, distance: 310.9
click at [980, 538] on p "Sorry about that! The submission should’ve just been for cyber—I’ve now removed…" at bounding box center [1224, 560] width 501 height 45
drag, startPoint x: 975, startPoint y: 527, endPoint x: 1387, endPoint y: 565, distance: 414.5
click at [1387, 565] on p "Sorry about that! The submission should’ve just been for cyber—I’ve now removed…" at bounding box center [1224, 560] width 501 height 45
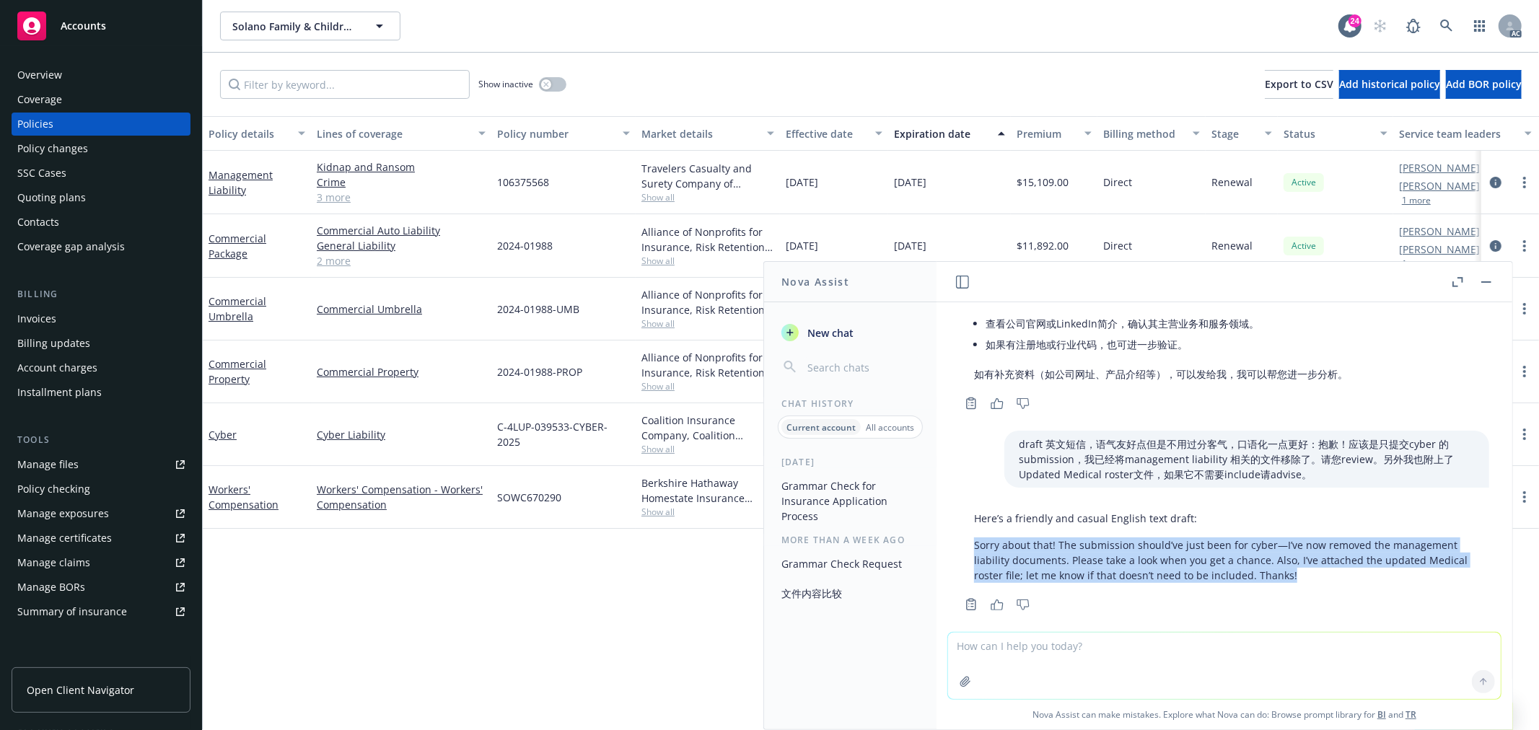
copy p "Sorry about that! The submission should’ve just been for cyber—I’ve now removed…"
click at [1114, 650] on textarea at bounding box center [1224, 666] width 553 height 66
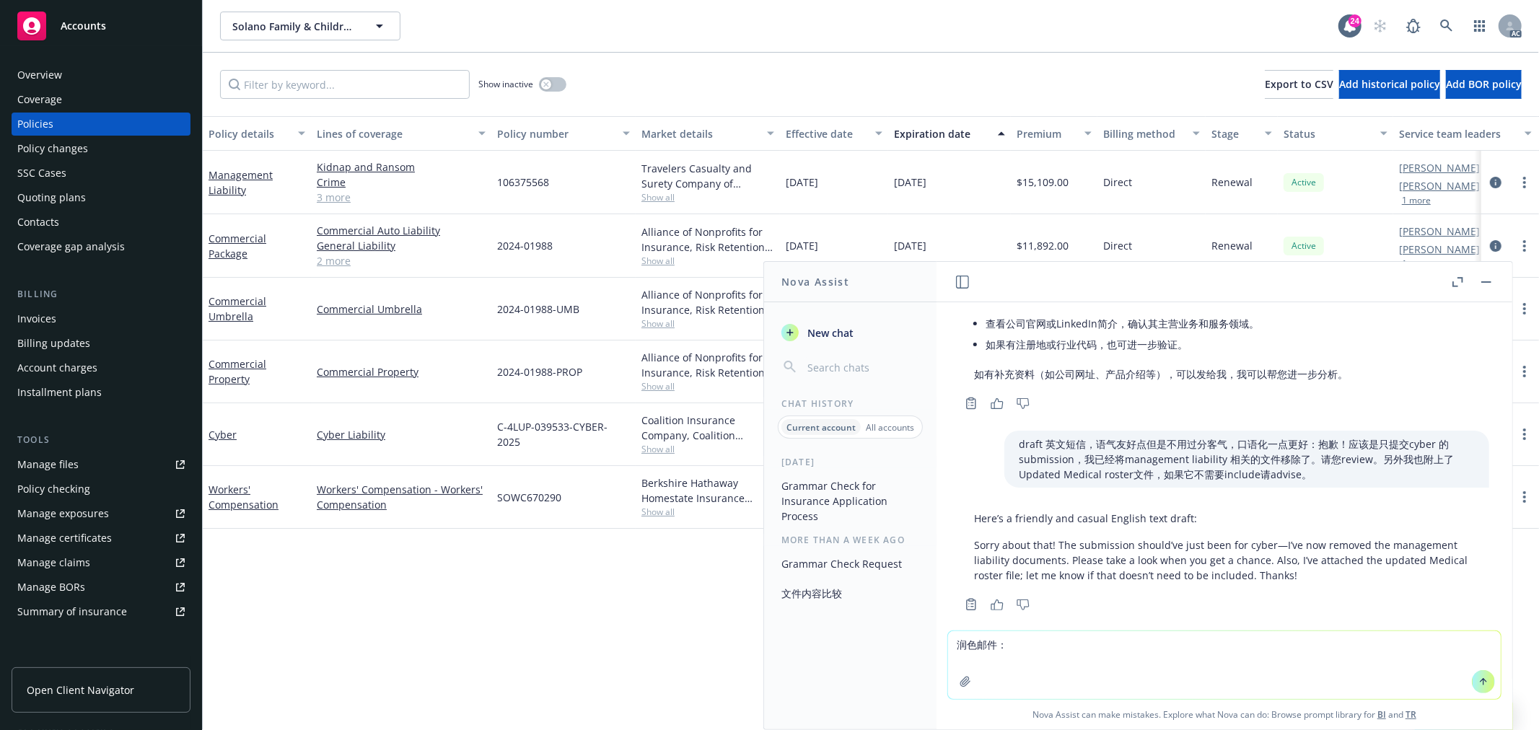
paste textarea "Hi [PERSON_NAME], Sorry about that! The submission should for Cyber only. I’ve …"
type textarea "润色邮件：Hi [PERSON_NAME], Sorry about that! The submission should for Cyber only. …"
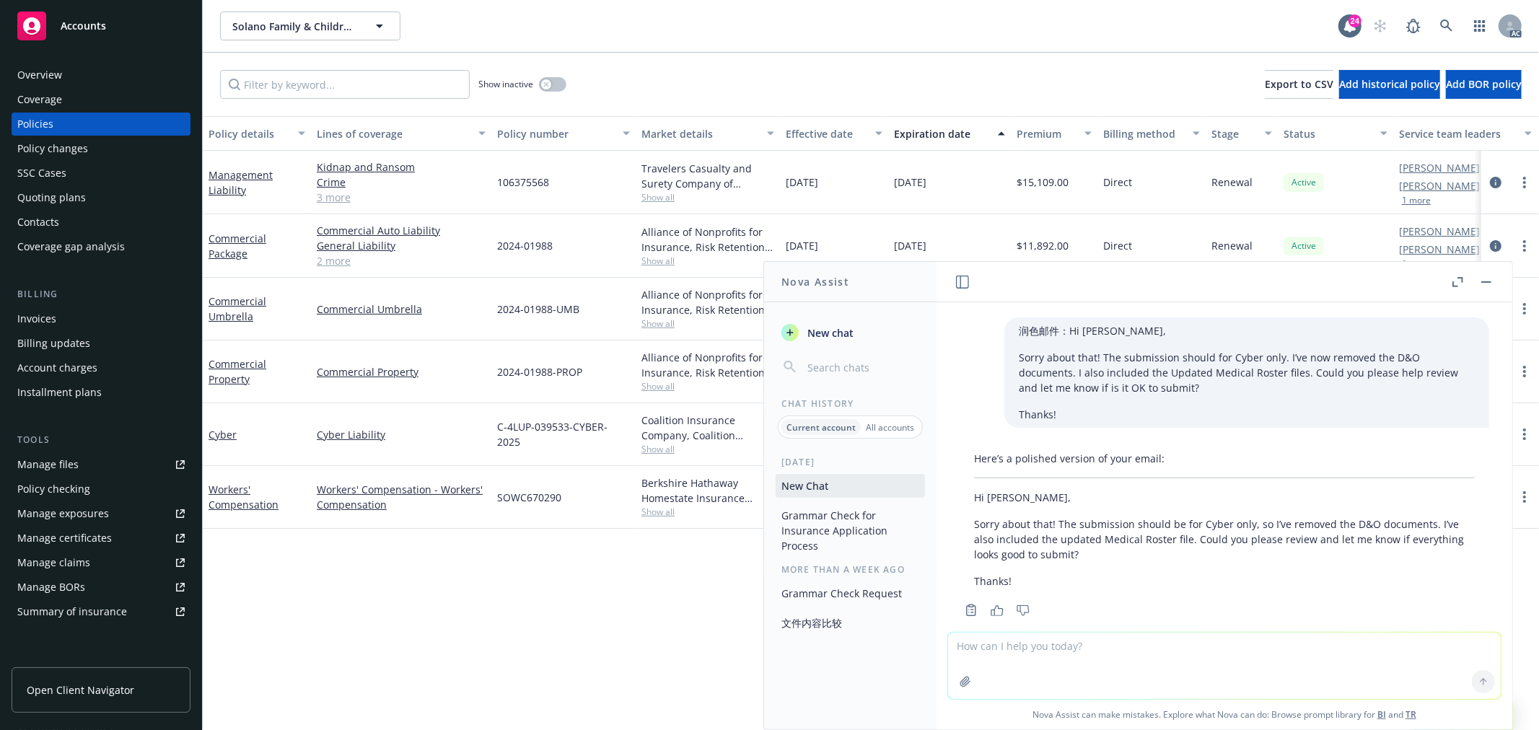
scroll to position [5558, 0]
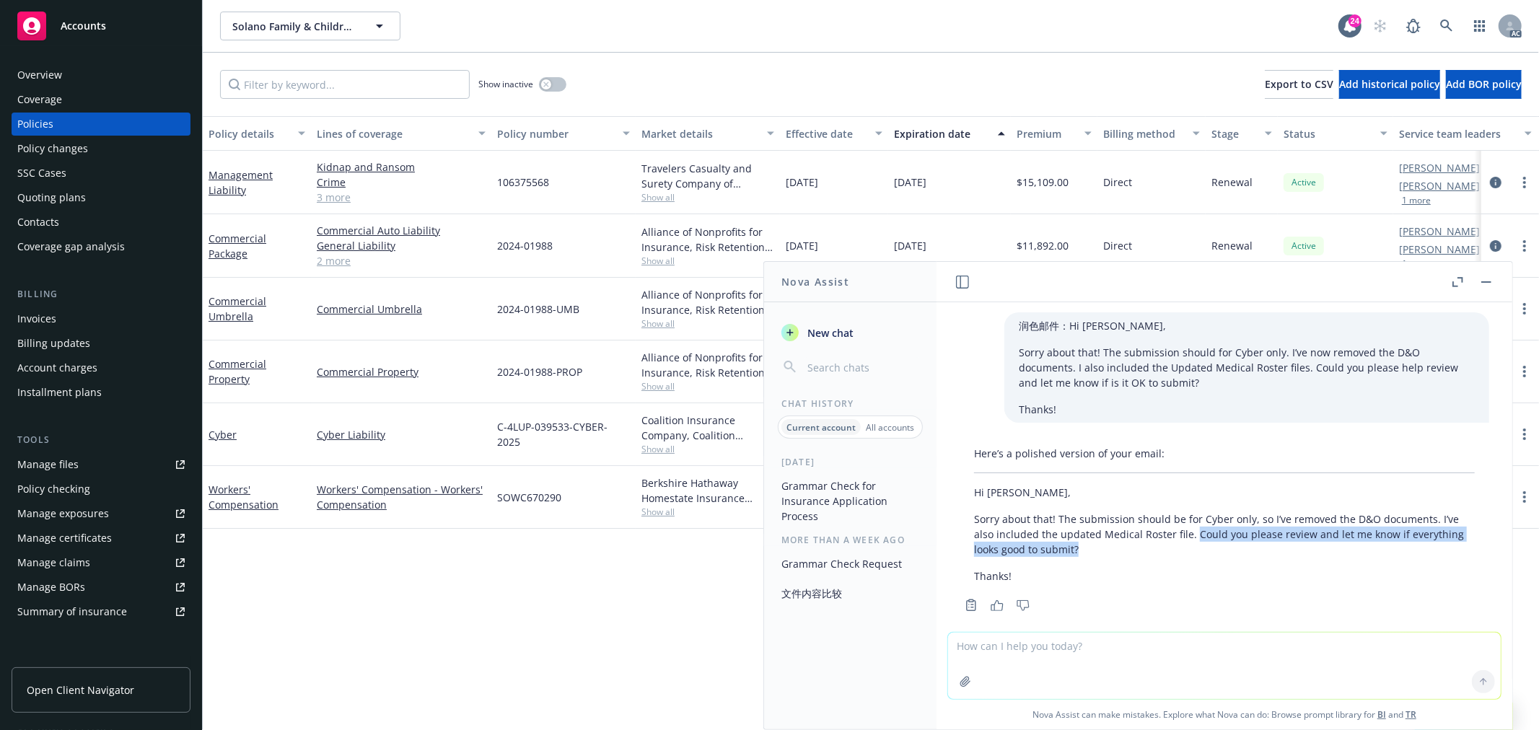
drag, startPoint x: 1191, startPoint y: 518, endPoint x: 1195, endPoint y: 530, distance: 12.8
click at [1195, 530] on p "Sorry about that! The submission should be for Cyber only, so I’ve removed the …" at bounding box center [1224, 534] width 501 height 45
copy p "Could you please review and let me know if everything looks good to submit?"
click at [1180, 654] on textarea at bounding box center [1224, 666] width 553 height 66
paste textarea "we received the email from insured again. Please see the attached first email ​…"
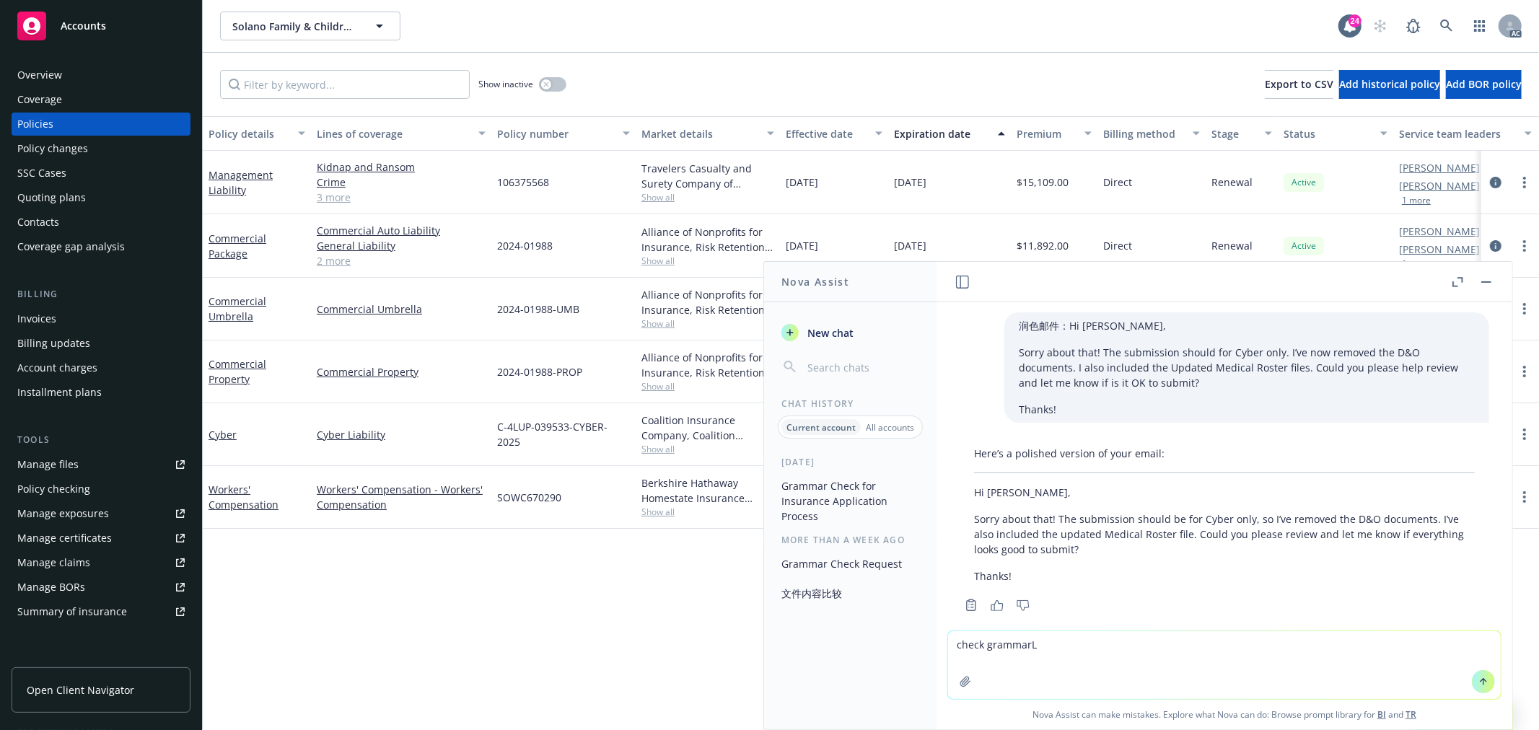
type textarea "check grammarL we received the email from insured again. Please see the attache…"
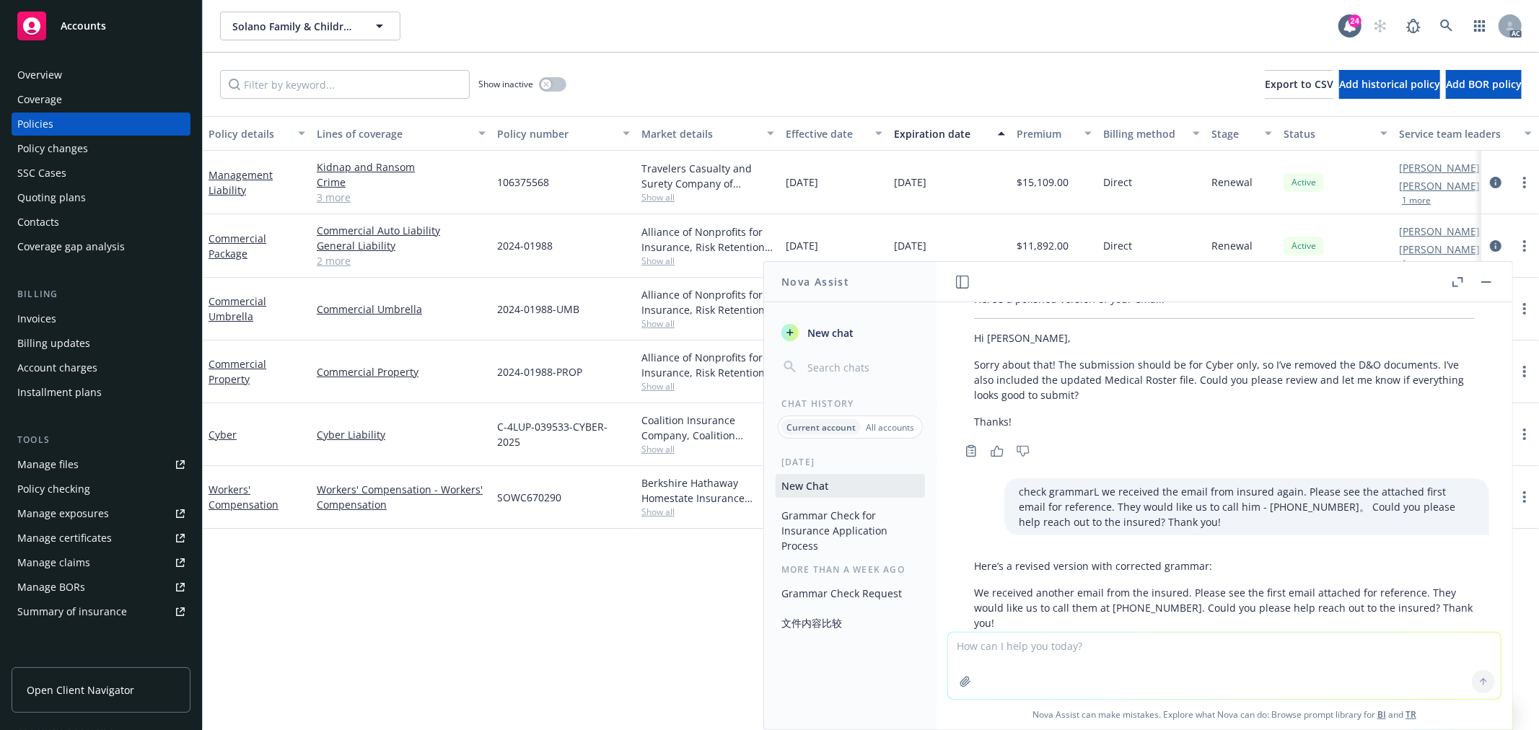
scroll to position [5760, 0]
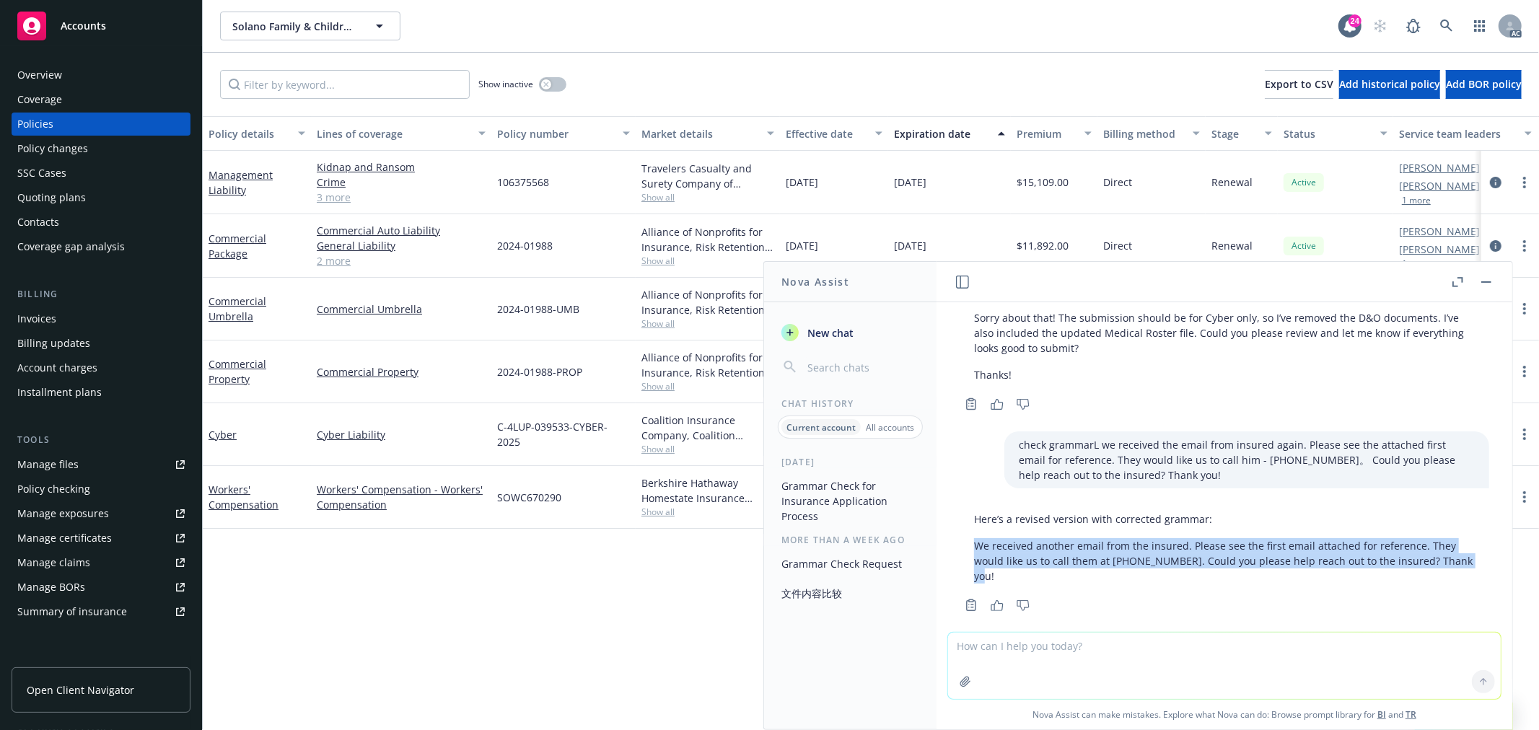
drag, startPoint x: 975, startPoint y: 525, endPoint x: 1034, endPoint y: 566, distance: 71.5
click at [1009, 560] on p "We received another email from the insured. Please see the first email attached…" at bounding box center [1224, 560] width 501 height 45
copy p "We received another email from the insured. Please see the first email attached…"
